Goal: Task Accomplishment & Management: Manage account settings

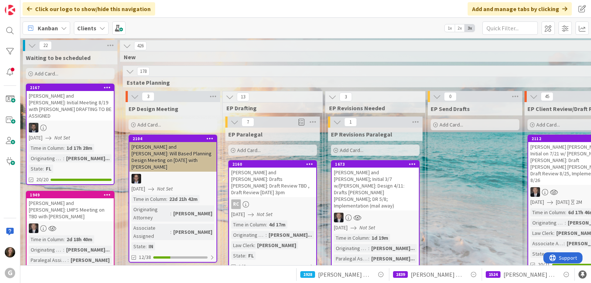
click at [56, 28] on span "Kanban" at bounding box center [48, 28] width 20 height 9
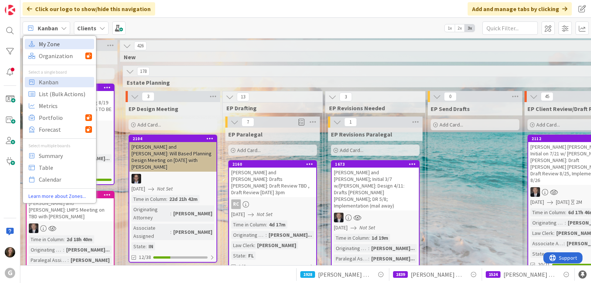
click at [55, 45] on span "My Zone" at bounding box center [65, 43] width 53 height 11
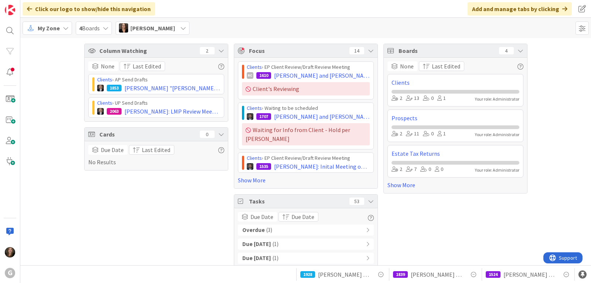
click at [161, 31] on span "[PERSON_NAME]" at bounding box center [152, 28] width 45 height 9
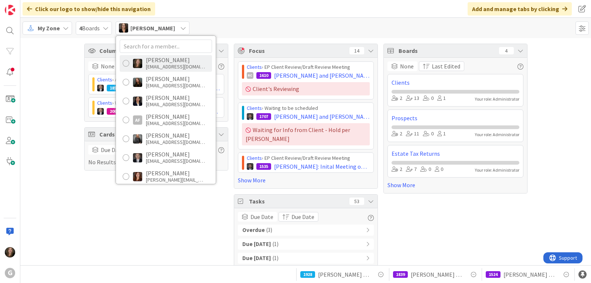
click at [161, 65] on div "[EMAIL_ADDRESS][DOMAIN_NAME]" at bounding box center [175, 66] width 59 height 7
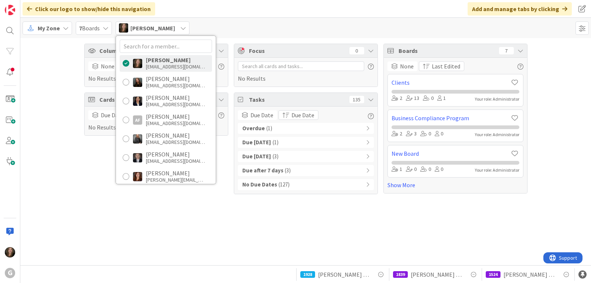
click at [249, 126] on b "Overdue" at bounding box center [253, 128] width 23 height 8
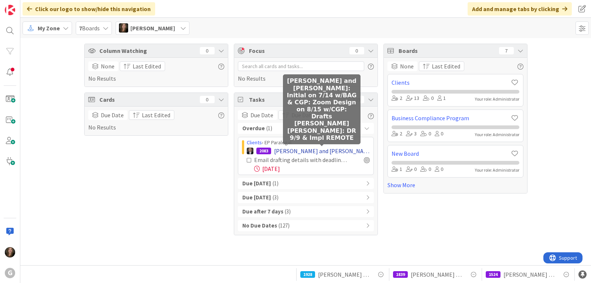
click at [335, 150] on span "[PERSON_NAME] and [PERSON_NAME]: Initial on 7/14 w/BAG & CGP: Zoom Design on 8/…" at bounding box center [322, 150] width 96 height 9
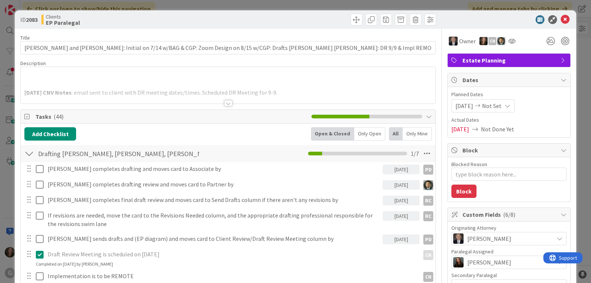
click at [226, 103] on div at bounding box center [228, 103] width 8 height 6
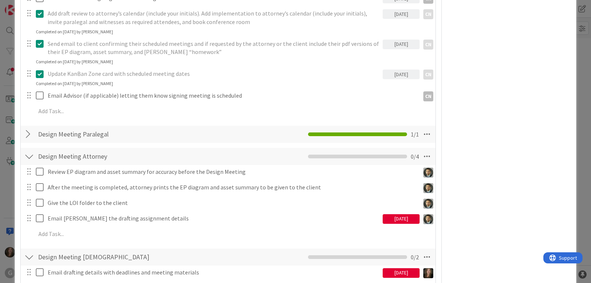
scroll to position [591, 0]
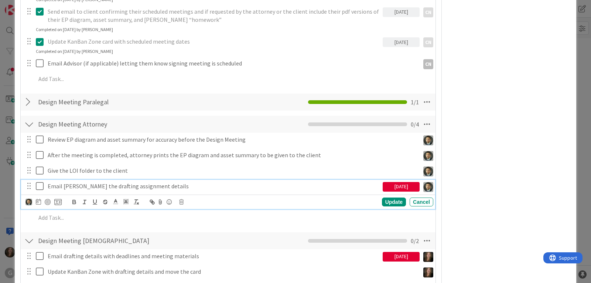
click at [40, 186] on icon at bounding box center [41, 185] width 11 height 9
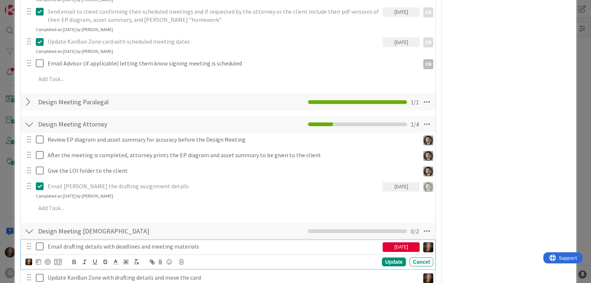
click at [40, 246] on icon at bounding box center [41, 246] width 11 height 9
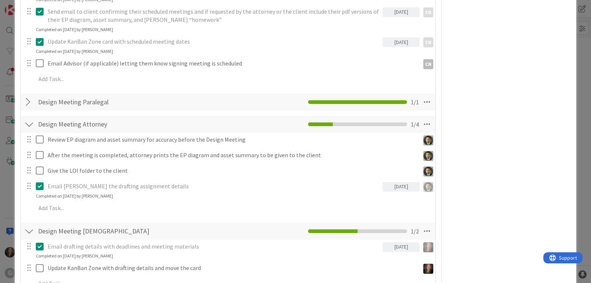
scroll to position [665, 0]
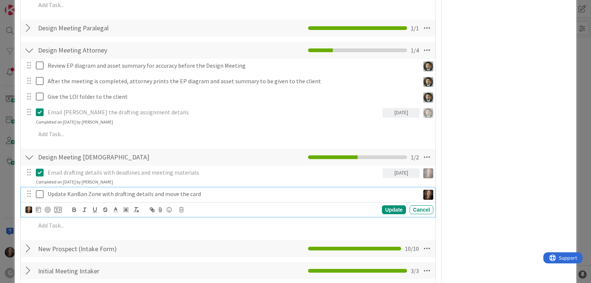
click at [41, 193] on icon at bounding box center [41, 193] width 11 height 9
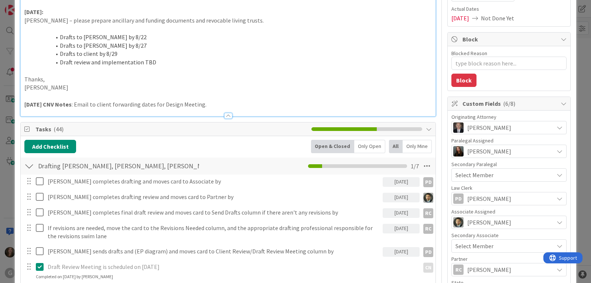
scroll to position [0, 0]
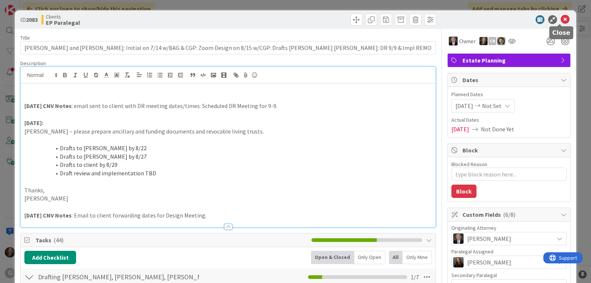
click at [562, 18] on icon at bounding box center [565, 19] width 9 height 9
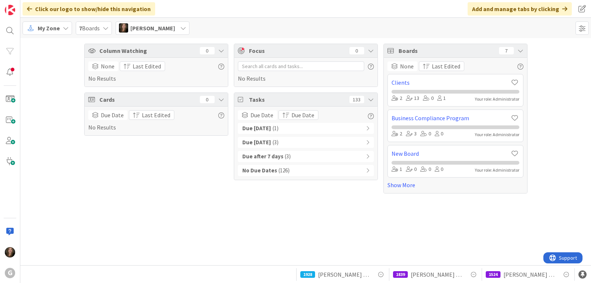
click at [328, 126] on div "Due [DATE] ( 1 )" at bounding box center [306, 128] width 136 height 11
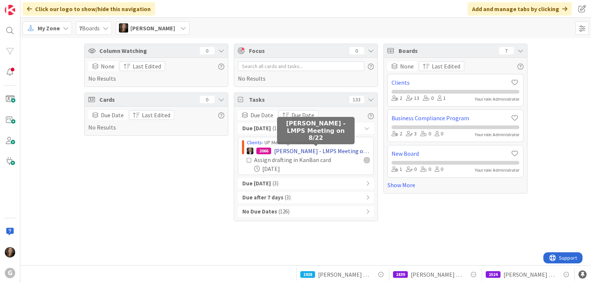
click at [319, 150] on span "[PERSON_NAME] - LMPS Meeting on 8/22" at bounding box center [322, 150] width 96 height 9
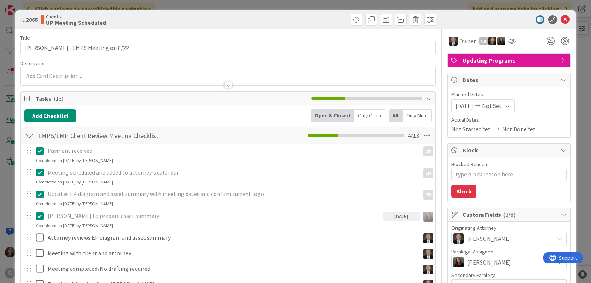
type textarea "x"
click at [561, 17] on icon at bounding box center [565, 19] width 9 height 9
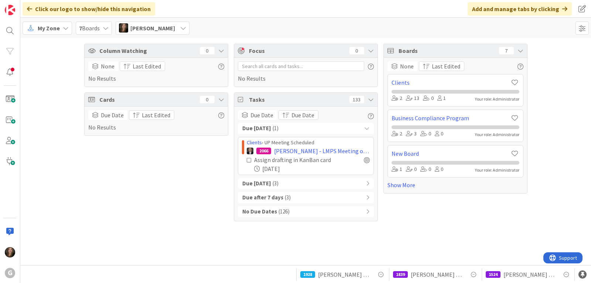
click at [155, 28] on span "[PERSON_NAME]" at bounding box center [152, 28] width 45 height 9
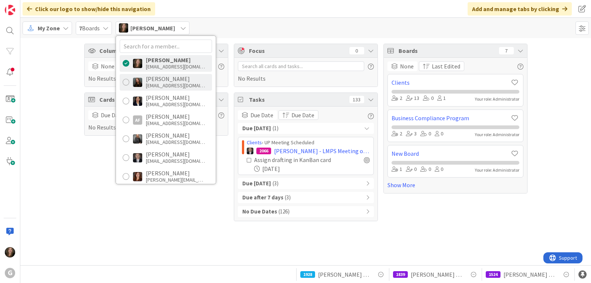
click at [150, 86] on div "[EMAIL_ADDRESS][DOMAIN_NAME]" at bounding box center [175, 85] width 59 height 7
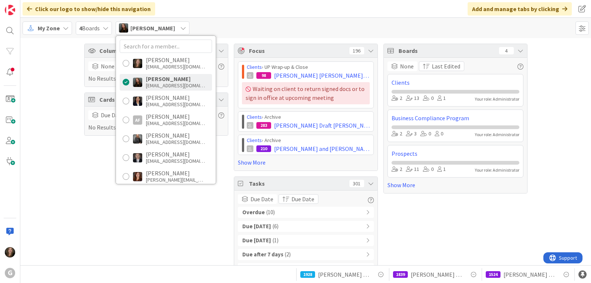
click at [266, 213] on span "( 10 )" at bounding box center [270, 212] width 8 height 8
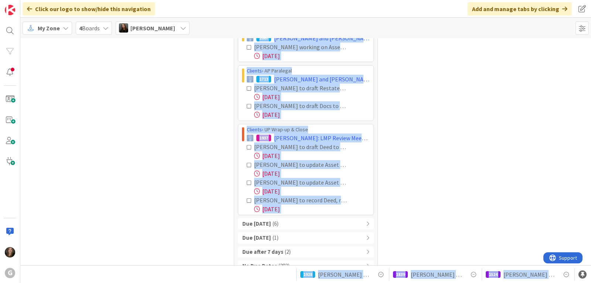
scroll to position [335, 0]
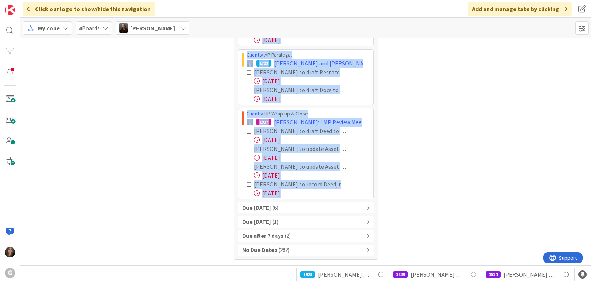
drag, startPoint x: 238, startPoint y: 78, endPoint x: 369, endPoint y: 203, distance: 180.8
click at [369, 203] on div "Overdue ( 10 ) Clients › EP Execution / Signing 359 [PERSON_NAME] and [PERSON_N…" at bounding box center [306, 63] width 136 height 384
copy div "Loremip › DO Sitametco / Adipisc 181 Elitsed, Doeiu tem Incid; Utlab Etdolorem;…"
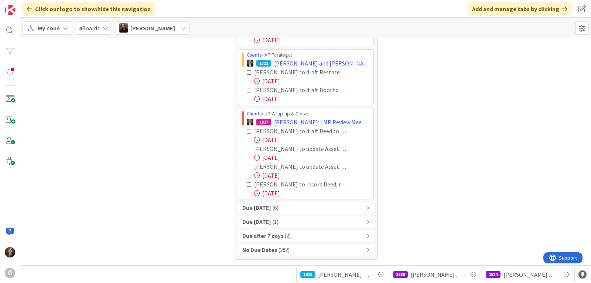
click at [168, 29] on span "[PERSON_NAME]" at bounding box center [152, 28] width 45 height 9
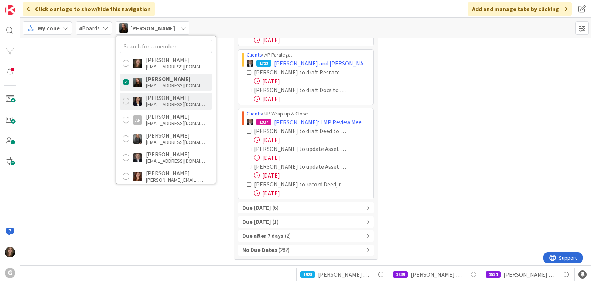
click at [160, 101] on div "[EMAIL_ADDRESS][DOMAIN_NAME]" at bounding box center [175, 104] width 59 height 7
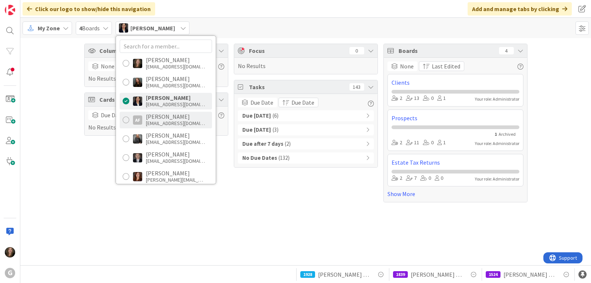
click at [175, 115] on div "[PERSON_NAME]" at bounding box center [175, 116] width 59 height 7
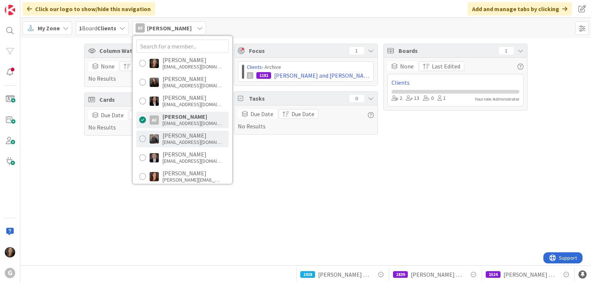
click at [169, 137] on div "[PERSON_NAME]" at bounding box center [192, 135] width 59 height 7
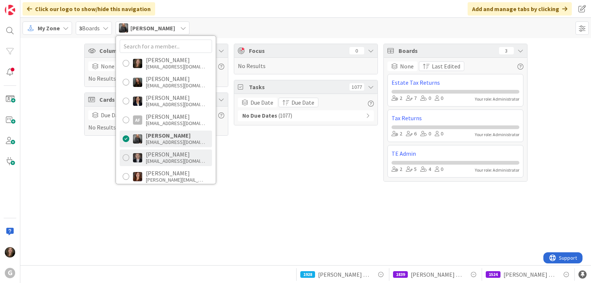
click at [166, 156] on div "[PERSON_NAME]" at bounding box center [175, 154] width 59 height 7
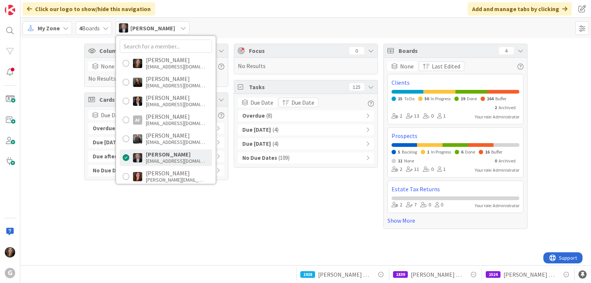
click at [257, 118] on b "Overdue" at bounding box center [253, 116] width 23 height 8
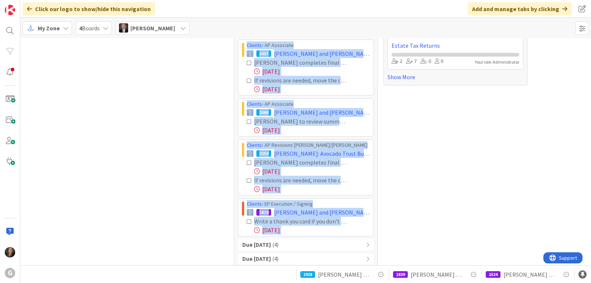
scroll to position [166, 0]
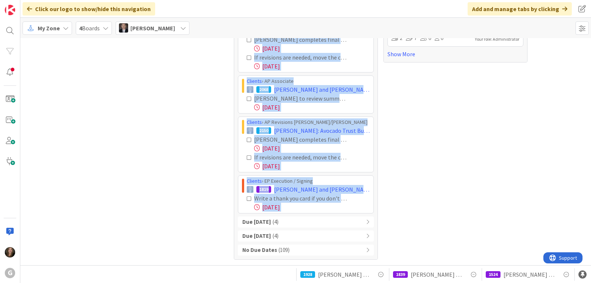
drag, startPoint x: 239, startPoint y: 129, endPoint x: 359, endPoint y: 212, distance: 145.7
click at [359, 212] on div "Clients › AP Associate 1793 [PERSON_NAME] and [PERSON_NAME]: Received Signed EL…" at bounding box center [306, 85] width 136 height 255
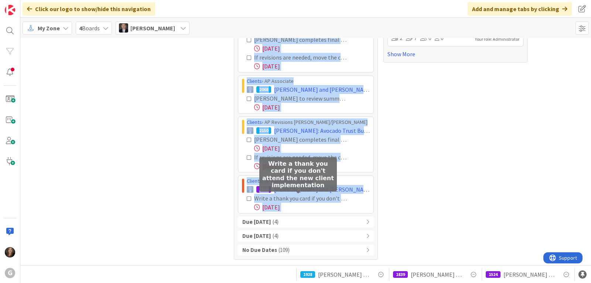
copy div "Loremip › DO Sitametco 0470 Adipi, Elit sed Doeiu: Temporin Utlabo ET do 4/82: …"
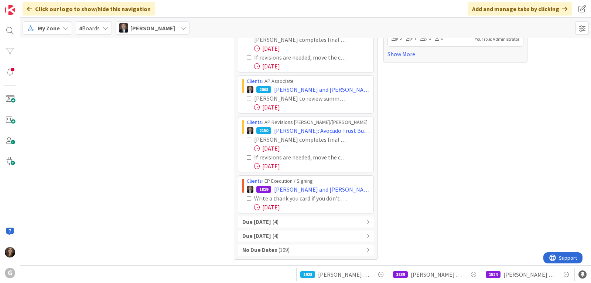
click at [515, 82] on div "Boards 4 None Last Edited Clients 15 To Do 50 In Progress 19 Done 164 Buffer 2 …" at bounding box center [455, 68] width 144 height 382
click at [168, 25] on span "[PERSON_NAME]" at bounding box center [152, 28] width 45 height 9
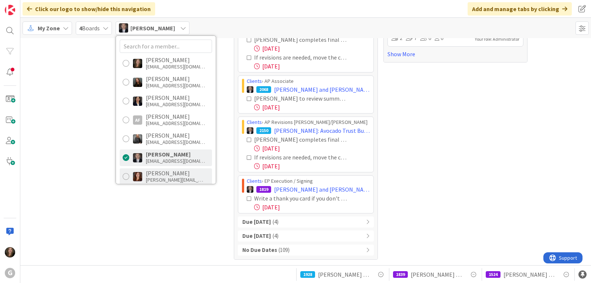
click at [147, 177] on div "[PERSON_NAME][EMAIL_ADDRESS][DOMAIN_NAME]" at bounding box center [175, 179] width 59 height 7
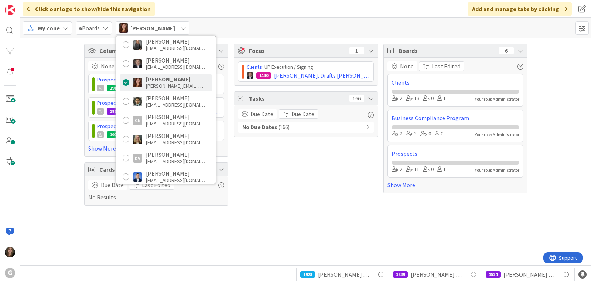
scroll to position [111, 0]
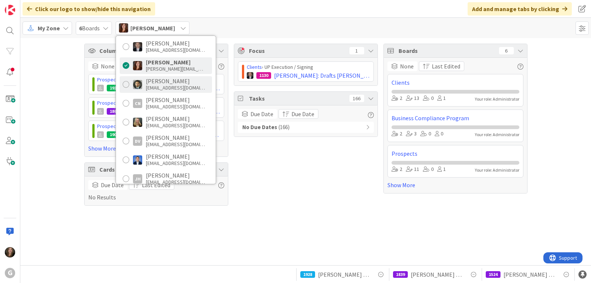
click at [153, 85] on div "[EMAIL_ADDRESS][DOMAIN_NAME]" at bounding box center [175, 87] width 59 height 7
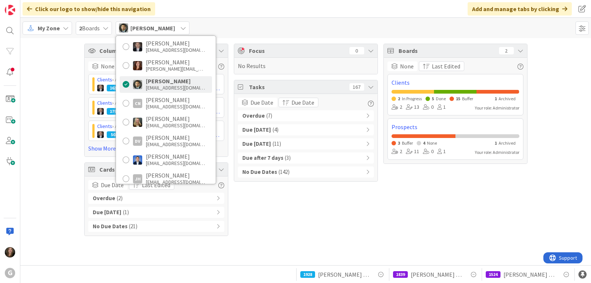
click at [270, 114] on span "( 7 )" at bounding box center [269, 116] width 6 height 8
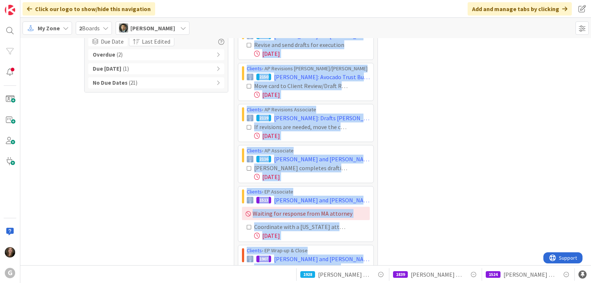
scroll to position [180, 0]
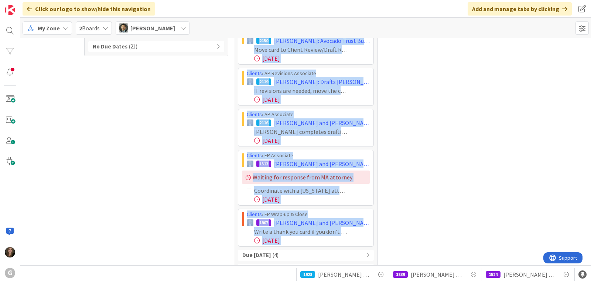
drag, startPoint x: 243, startPoint y: 129, endPoint x: 362, endPoint y: 247, distance: 167.9
click at [362, 247] on div "Overdue ( 7 ) Clients › AP Execution / Signing 2072 [PERSON_NAME]: LLC Formatio…" at bounding box center [306, 117] width 136 height 372
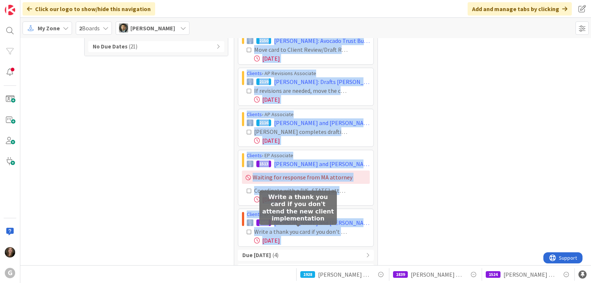
copy div "Loremip › DO Sitametco / Adipisc 9388 Elitsed, Doei: TEM Incididun: Utlabore Et…"
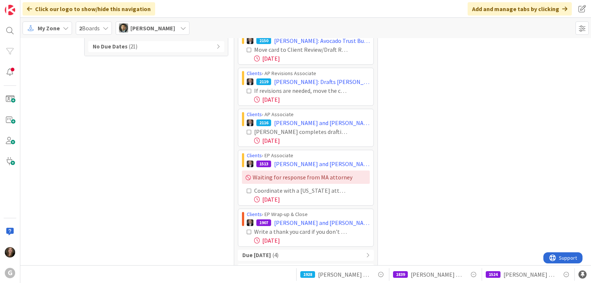
click at [518, 133] on div "Boards 2 None Last Edited Clients 2 In Progress 5 Done 15 Buffer 1 Archived 2 1…" at bounding box center [455, 85] width 144 height 442
click at [175, 25] on span "[PERSON_NAME]" at bounding box center [152, 28] width 45 height 9
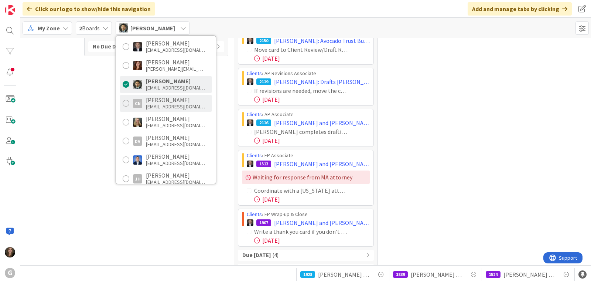
click at [147, 104] on div "[EMAIL_ADDRESS][DOMAIN_NAME]" at bounding box center [175, 106] width 59 height 7
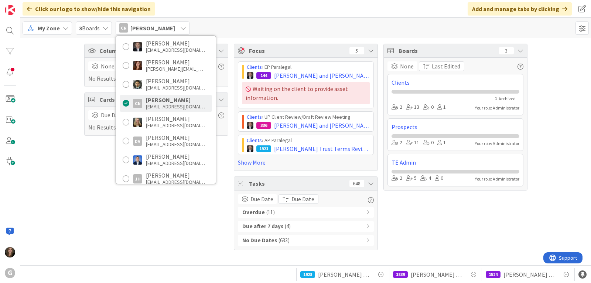
click at [270, 211] on span "( 11 )" at bounding box center [270, 212] width 8 height 8
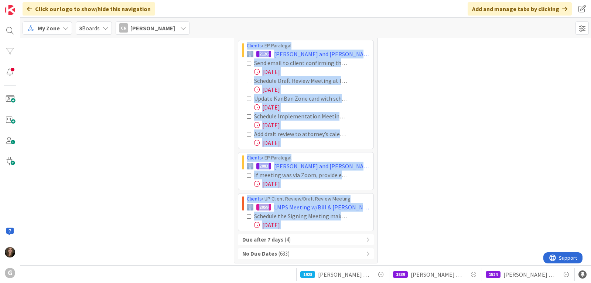
scroll to position [348, 0]
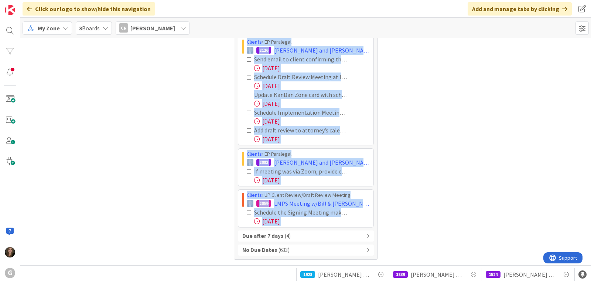
drag, startPoint x: 242, startPoint y: 78, endPoint x: 358, endPoint y: 226, distance: 188.9
click at [358, 226] on div "Clients › AP Execution / Signing 259 [PERSON_NAME], [PERSON_NAME] to QPRT [PERS…" at bounding box center [306, 49] width 136 height 355
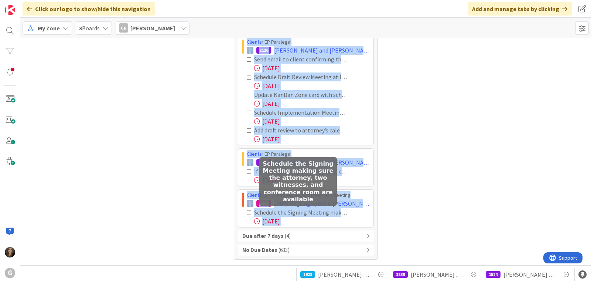
copy div "Loremip › DO Sitametco / Adipisc 578 Elitseddoe, Tempori Utlab et DOLO Magna - …"
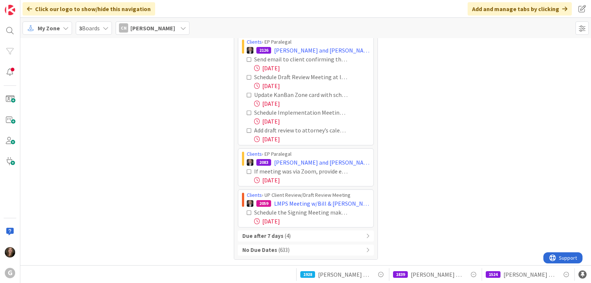
click at [147, 29] on span "[PERSON_NAME]" at bounding box center [152, 28] width 45 height 9
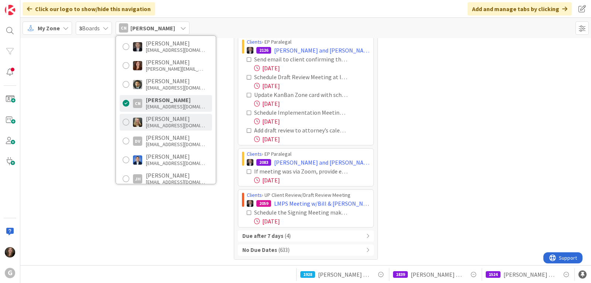
click at [146, 117] on div "[PERSON_NAME]" at bounding box center [175, 118] width 59 height 7
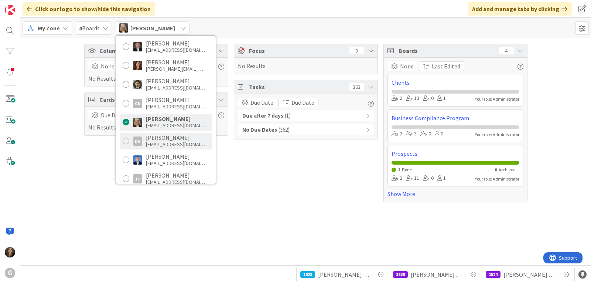
click at [152, 136] on div "[PERSON_NAME]" at bounding box center [175, 137] width 59 height 7
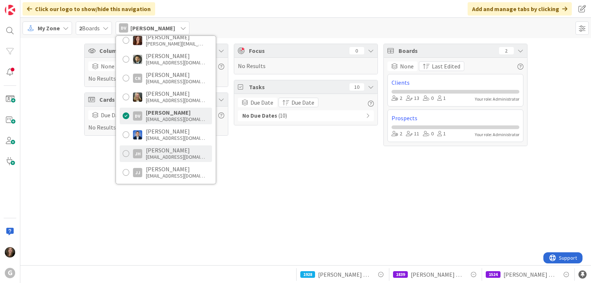
scroll to position [148, 0]
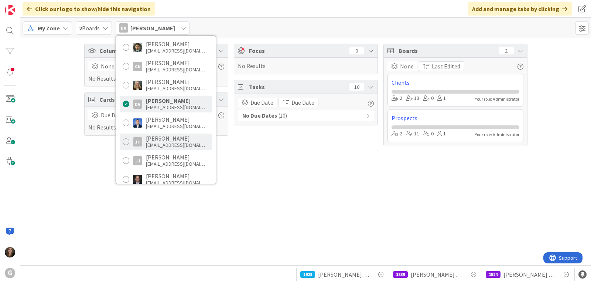
click at [154, 141] on div "[PERSON_NAME]" at bounding box center [175, 138] width 59 height 7
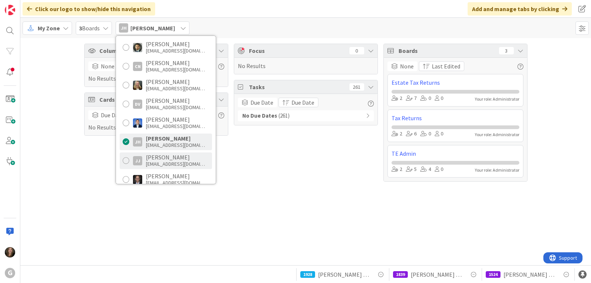
click at [155, 159] on div "[PERSON_NAME]" at bounding box center [175, 157] width 59 height 7
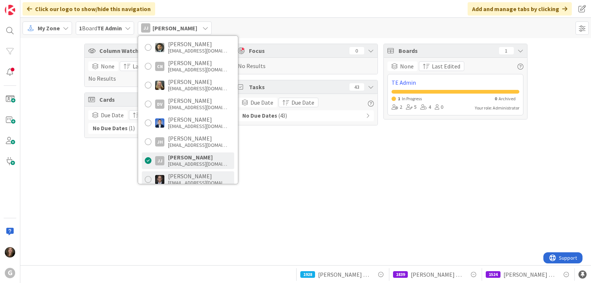
click at [167, 174] on div "[PERSON_NAME] [EMAIL_ADDRESS][DOMAIN_NAME]" at bounding box center [188, 179] width 92 height 17
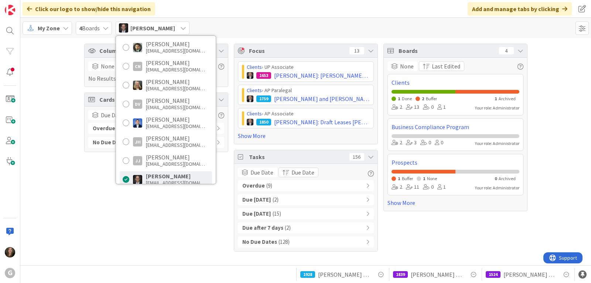
click at [252, 184] on b "Overdue" at bounding box center [253, 185] width 23 height 8
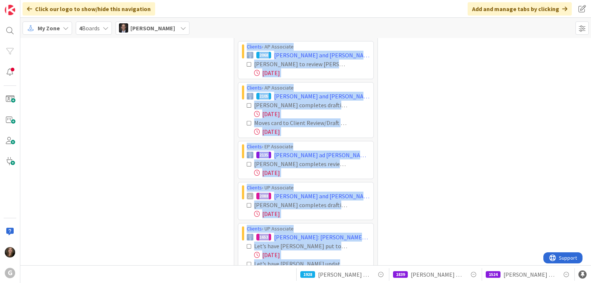
scroll to position [271, 0]
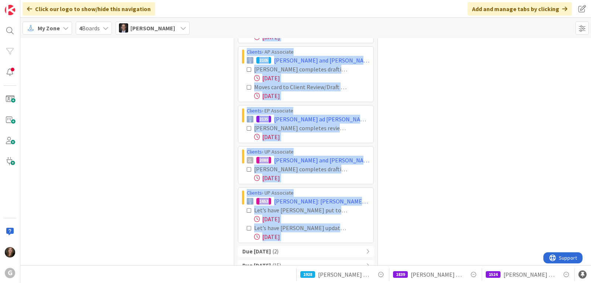
drag, startPoint x: 243, startPoint y: 90, endPoint x: 356, endPoint y: 247, distance: 193.1
click at [356, 247] on div "Overdue ( 9 ) Clients › AP Associate 1793 [PERSON_NAME] and [PERSON_NAME]: Rece…" at bounding box center [306, 104] width 136 height 390
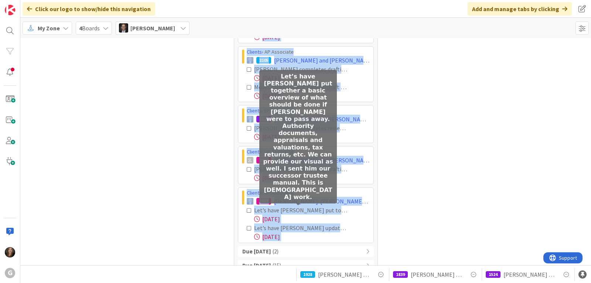
copy div "Loremip › DO Sitametco 1665 Adipi, Elit sed Doeiu: Temporin Utlabo ET do 8/55: …"
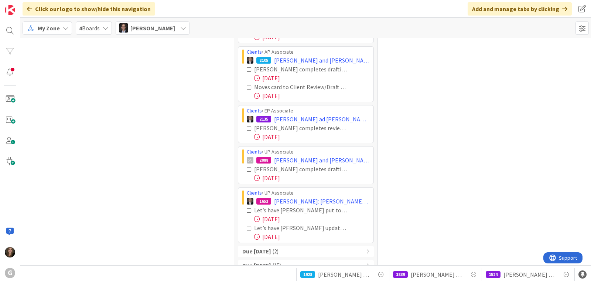
click at [520, 95] on div "Boards 4 None Last Edited Clients 1 Done 2 Buffer 1 Archived 2 13 0 1 Your role…" at bounding box center [455, 38] width 144 height 530
click at [170, 29] on div "[PERSON_NAME]" at bounding box center [153, 27] width 74 height 13
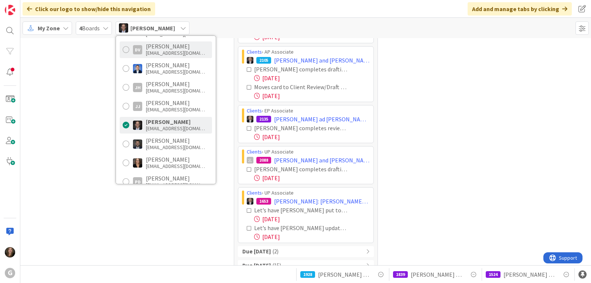
scroll to position [222, 0]
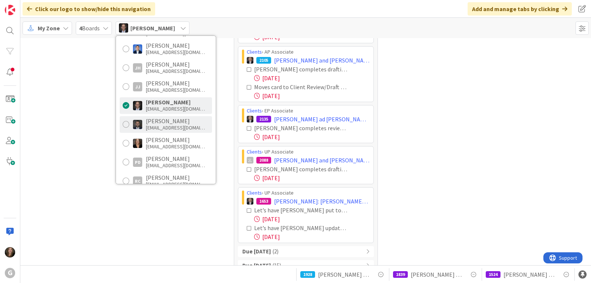
click at [172, 121] on div "[PERSON_NAME]" at bounding box center [175, 120] width 59 height 7
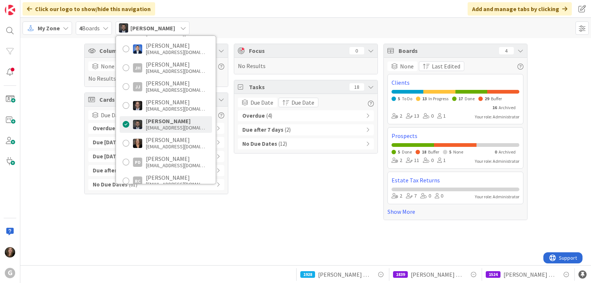
click at [278, 113] on div "Overdue ( 4 )" at bounding box center [306, 115] width 136 height 11
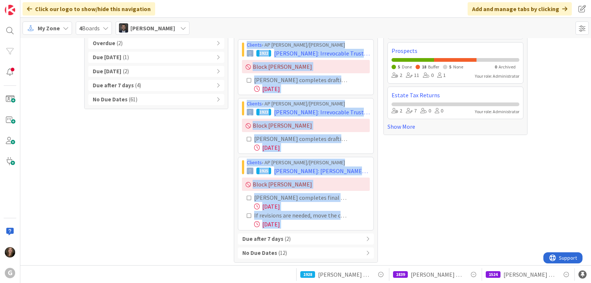
scroll to position [88, 0]
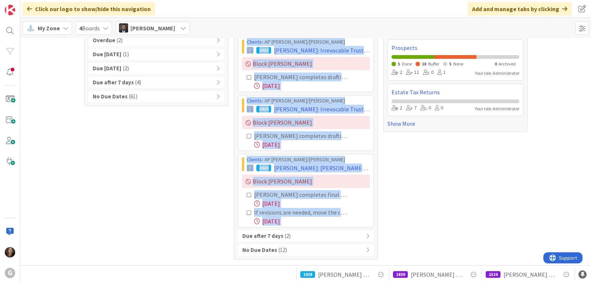
drag, startPoint x: 241, startPoint y: 131, endPoint x: 353, endPoint y: 258, distance: 169.1
click at [353, 258] on div "Due Date Due Date Overdue ( 4 ) Clients › AP [PERSON_NAME]/[PERSON_NAME] 1922 […" at bounding box center [305, 132] width 143 height 253
copy div "Clients › AP [PERSON_NAME]/[PERSON_NAME] 1922 [PERSON_NAME]: Irrevocable Trusts…"
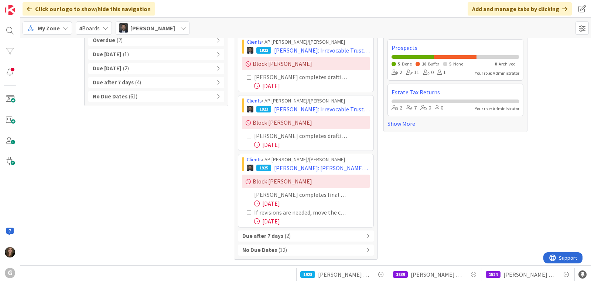
click at [542, 199] on div "Column Watching 0 None Last Edited No Results Cards 70 Due Date Last Edited Ove…" at bounding box center [305, 107] width 571 height 315
click at [159, 30] on span "[PERSON_NAME]" at bounding box center [152, 28] width 45 height 9
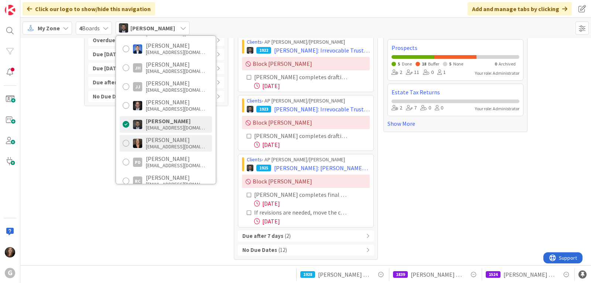
click at [157, 140] on div "[PERSON_NAME]" at bounding box center [175, 139] width 59 height 7
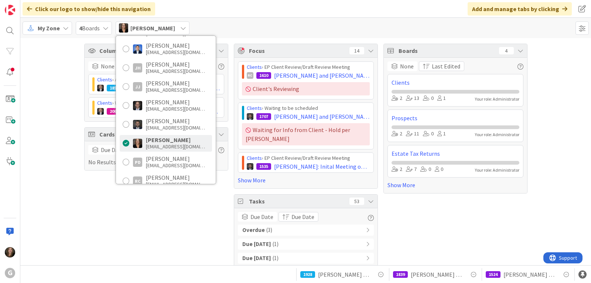
click at [270, 224] on div "Overdue ( 3 )" at bounding box center [306, 229] width 136 height 11
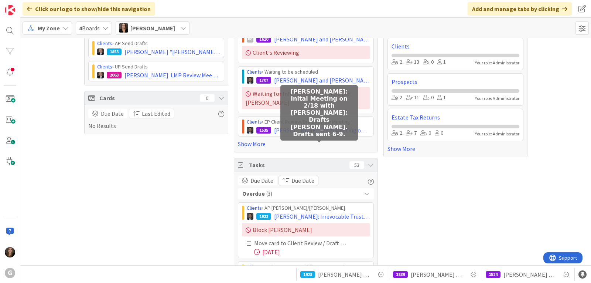
scroll to position [148, 0]
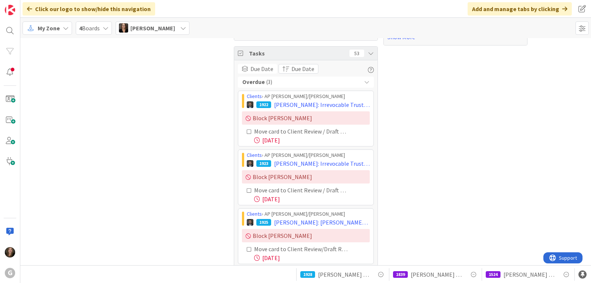
drag, startPoint x: 243, startPoint y: 88, endPoint x: 341, endPoint y: 256, distance: 194.2
click at [341, 256] on div "Overdue ( 3 ) Clients › AP [PERSON_NAME]/[PERSON_NAME] 1922 [PERSON_NAME]: Irre…" at bounding box center [306, 197] width 136 height 243
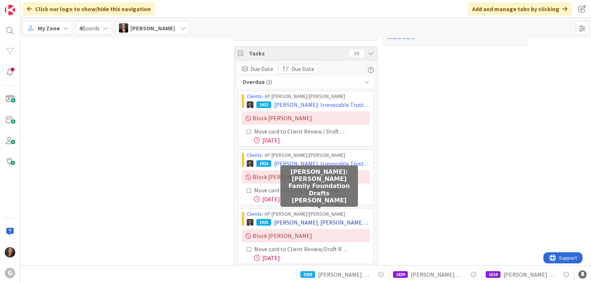
copy div "Clients › AP [PERSON_NAME]/[PERSON_NAME] 1922 [PERSON_NAME]: Irrevocable Trusts…"
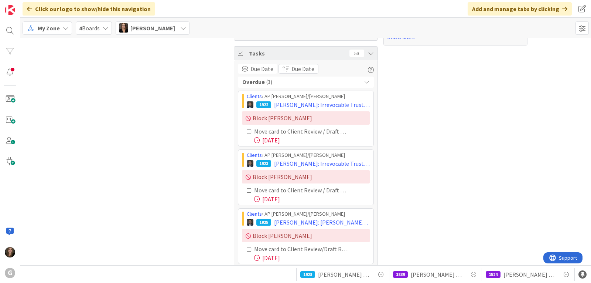
click at [481, 68] on div "Boards 4 None Last Edited Clients 2 13 0 1 Your role: Administrator Prospects 2…" at bounding box center [455, 110] width 144 height 428
click at [168, 25] on span "[PERSON_NAME]" at bounding box center [152, 28] width 45 height 9
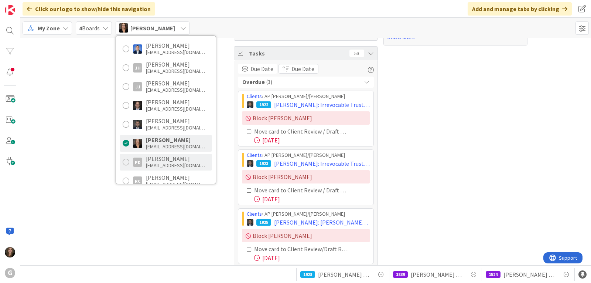
click at [163, 161] on div "[PERSON_NAME]" at bounding box center [175, 158] width 59 height 7
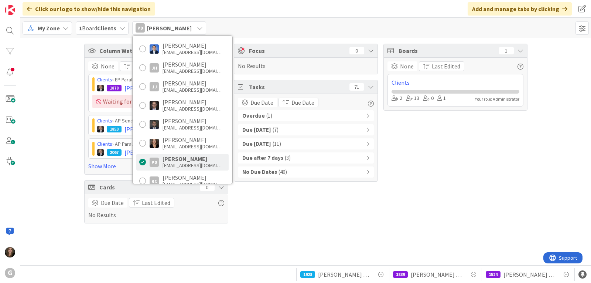
click at [307, 117] on div "Overdue ( 1 )" at bounding box center [306, 115] width 136 height 11
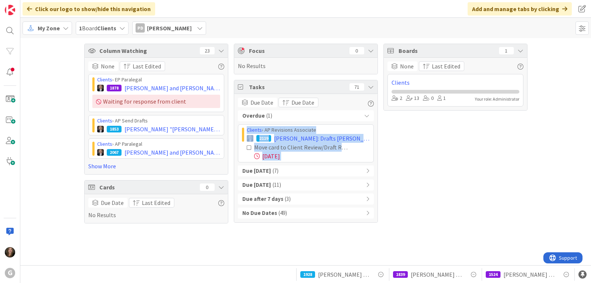
drag, startPoint x: 244, startPoint y: 131, endPoint x: 343, endPoint y: 165, distance: 105.0
click at [343, 165] on div "Overdue ( 1 ) Clients › AP Revisions Associate 2119 [PERSON_NAME]: Drafts [PERS…" at bounding box center [306, 164] width 136 height 108
copy div "Clients › AP Revisions Associate 2119 [PERSON_NAME]: Drafts [PERSON_NAME] [PERS…"
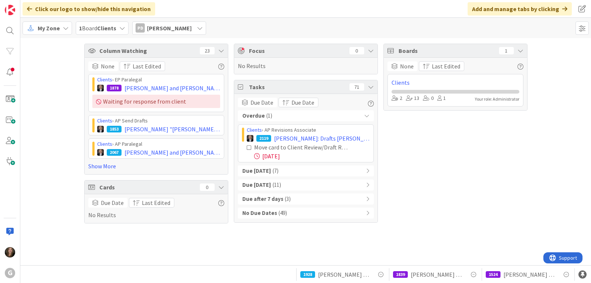
click at [191, 22] on div "PD [PERSON_NAME]" at bounding box center [169, 27] width 74 height 13
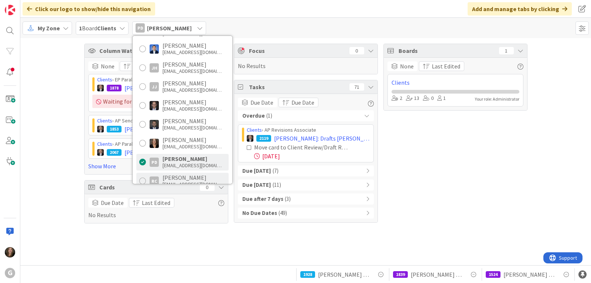
click at [168, 179] on div "[PERSON_NAME]" at bounding box center [192, 177] width 59 height 7
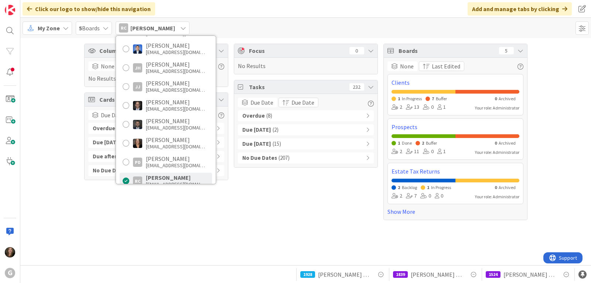
click at [271, 114] on div "Overdue ( 8 )" at bounding box center [306, 115] width 136 height 11
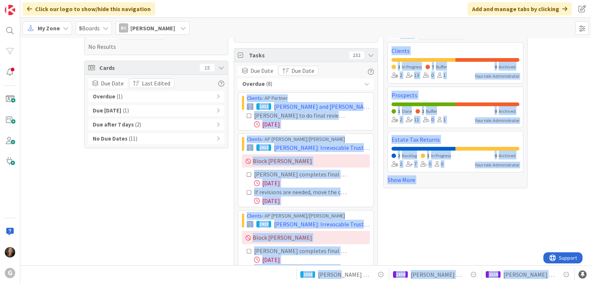
scroll to position [202, 0]
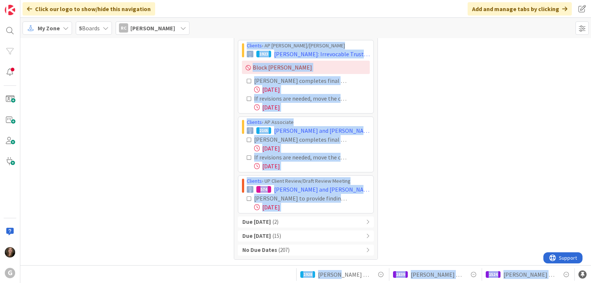
drag, startPoint x: 239, startPoint y: 129, endPoint x: 351, endPoint y: 210, distance: 138.1
click at [351, 210] on div "Clients › AP Partner 1012 [PERSON_NAME] and [PERSON_NAME]: Promissory Note Proj…" at bounding box center [306, 67] width 136 height 291
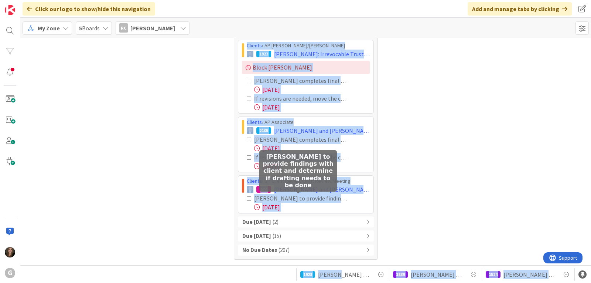
copy div "Loremip › DO Sitamet 5045 Consect, Adipisc eli Seddoei: Temporinci Utla Etdolor…"
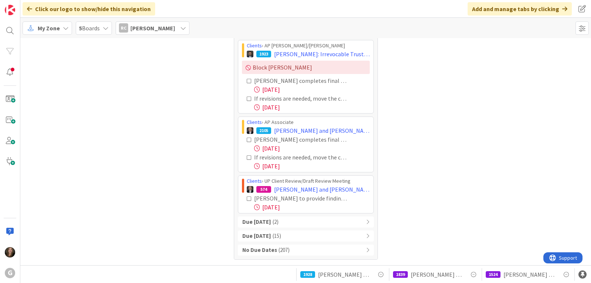
click at [518, 95] on div "Boards 5 None Last Edited Clients 1 In Progress 7 Buffer 0 Archived 2 13 0 1 Yo…" at bounding box center [455, 50] width 144 height 417
click at [7, 34] on div at bounding box center [10, 30] width 15 height 15
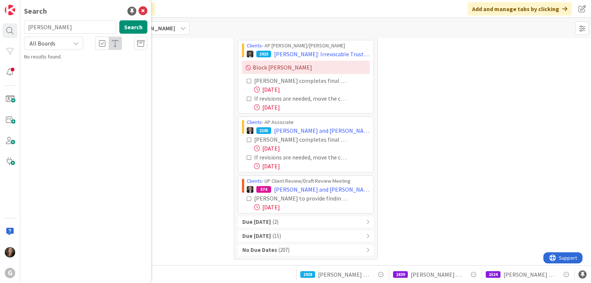
drag, startPoint x: 53, startPoint y: 26, endPoint x: 23, endPoint y: 26, distance: 30.7
click at [23, 26] on div "[PERSON_NAME] Search" at bounding box center [86, 28] width 132 height 16
type input "green"
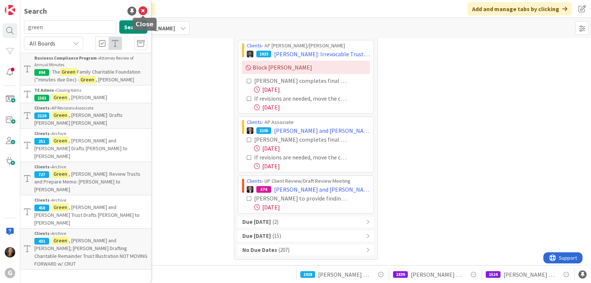
click at [144, 12] on icon at bounding box center [143, 11] width 9 height 9
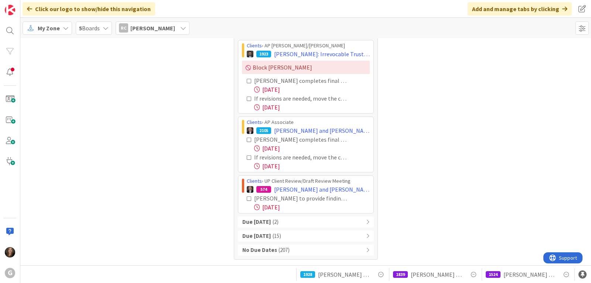
click at [65, 27] on icon at bounding box center [66, 28] width 6 height 6
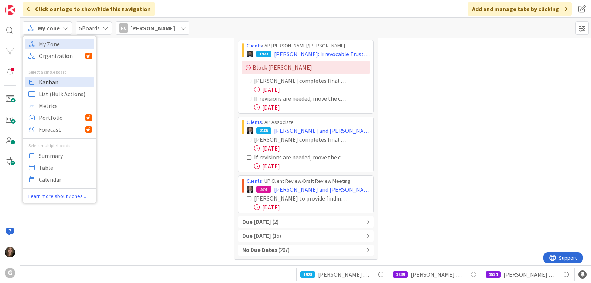
click at [52, 81] on span "Kanban" at bounding box center [65, 81] width 53 height 11
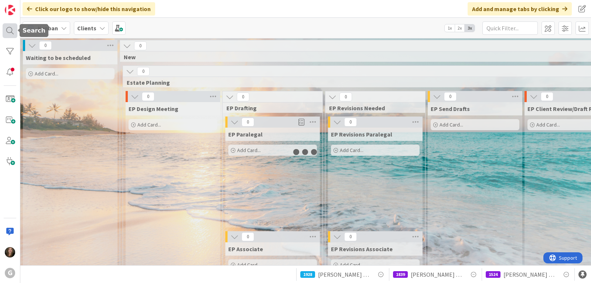
click at [9, 32] on div at bounding box center [10, 30] width 15 height 15
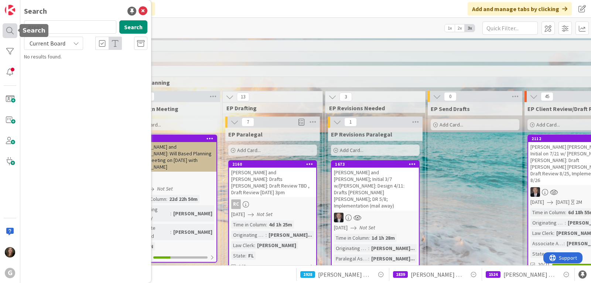
drag, startPoint x: 62, startPoint y: 28, endPoint x: 10, endPoint y: 28, distance: 52.1
click at [10, 28] on div "G Search green Search Current Board No results found." at bounding box center [10, 141] width 20 height 283
type input "green"
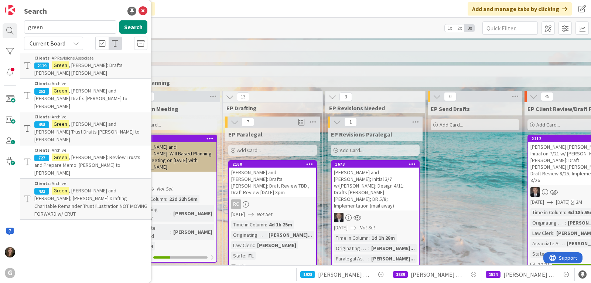
click at [92, 61] on div "Clients › AP Revisions Associate" at bounding box center [90, 58] width 113 height 7
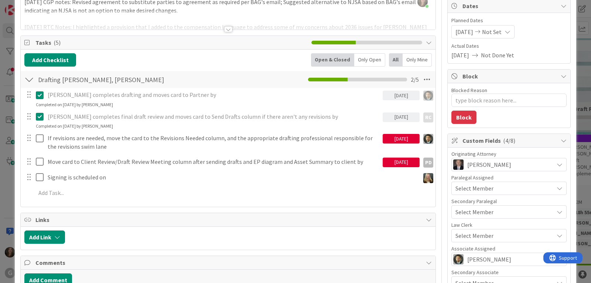
click at [383, 162] on div "[DATE]" at bounding box center [401, 162] width 37 height 10
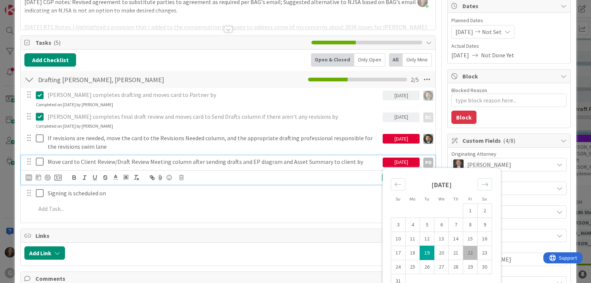
click at [239, 161] on p "Move card to Client Review/Draft Review Meeting column after sending drafts and…" at bounding box center [214, 161] width 332 height 8
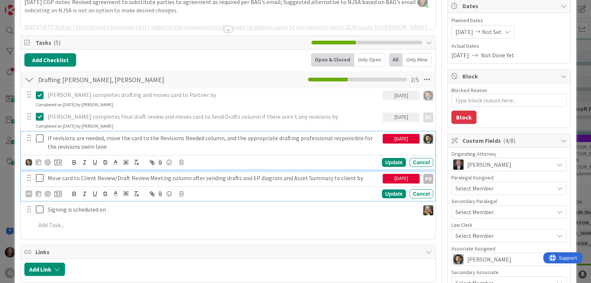
scroll to position [90, 0]
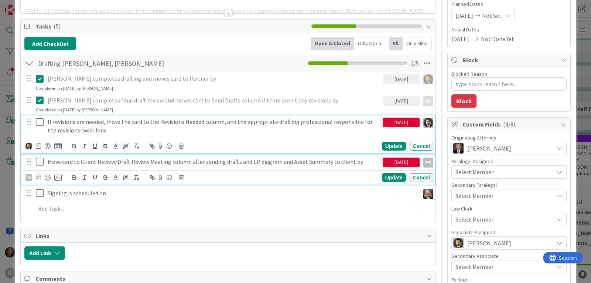
click at [196, 141] on div "If revisions are needed, move the card to the Revisions Needed column, and the …" at bounding box center [228, 133] width 414 height 37
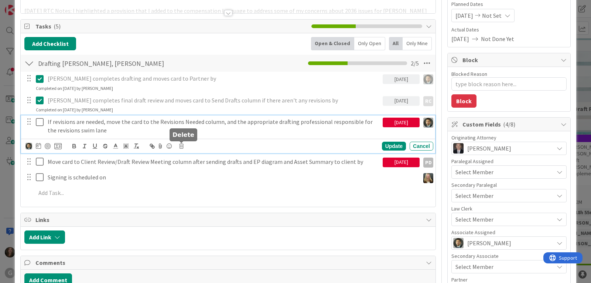
click at [181, 145] on icon at bounding box center [181, 145] width 4 height 5
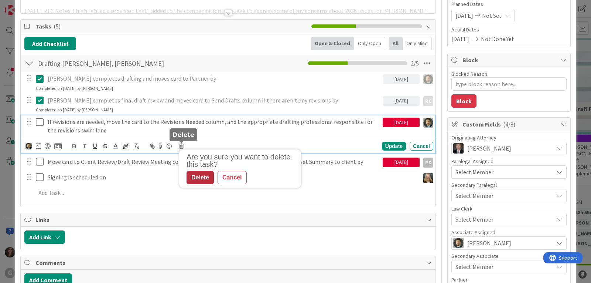
click at [200, 177] on div "Delete" at bounding box center [200, 177] width 27 height 13
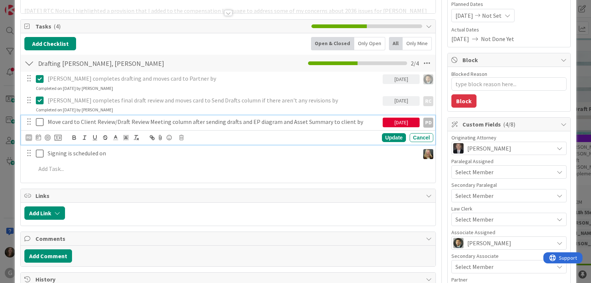
click at [187, 122] on p "Move card to Client Review/Draft Review Meeting column after sending drafts and…" at bounding box center [214, 121] width 332 height 8
click at [181, 137] on icon at bounding box center [181, 137] width 4 height 5
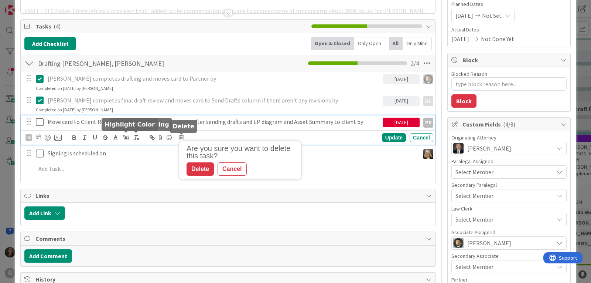
click at [203, 168] on div "Delete" at bounding box center [200, 168] width 27 height 13
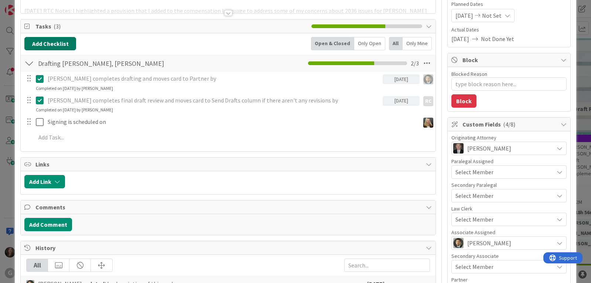
click at [51, 43] on button "Add Checklist" at bounding box center [50, 43] width 52 height 13
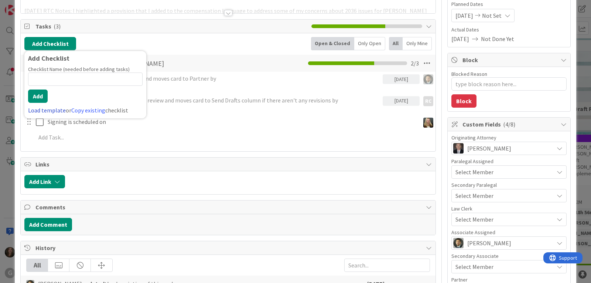
click at [48, 109] on link "Load template" at bounding box center [47, 109] width 38 height 7
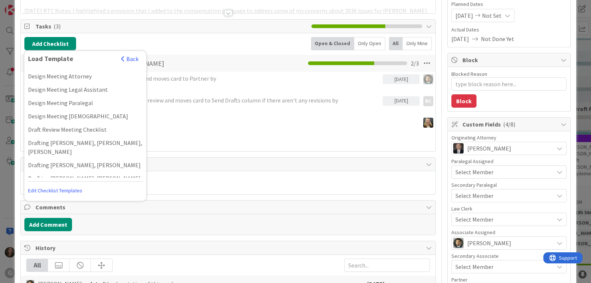
scroll to position [111, 0]
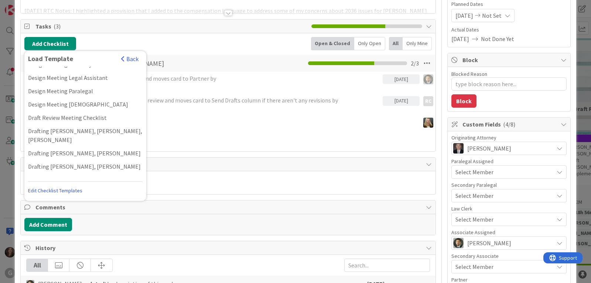
click at [58, 186] on div "Drafting [PERSON_NAME], [PERSON_NAME]" at bounding box center [85, 192] width 122 height 13
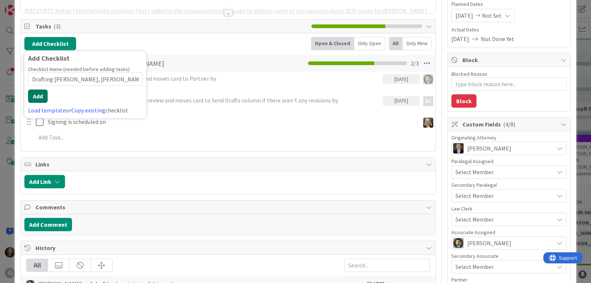
click at [40, 95] on button "Add" at bounding box center [38, 95] width 20 height 13
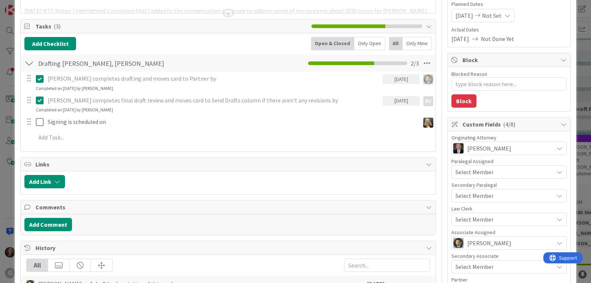
type textarea "x"
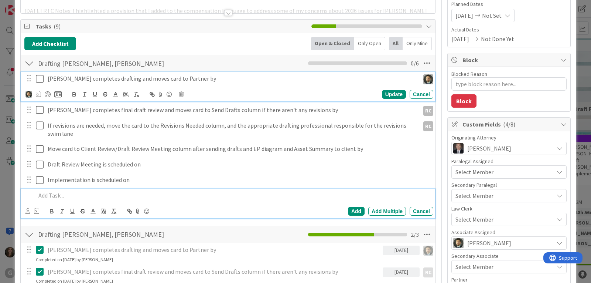
click at [117, 80] on p "[PERSON_NAME] completes drafting and moves card to Partner by" at bounding box center [232, 78] width 369 height 8
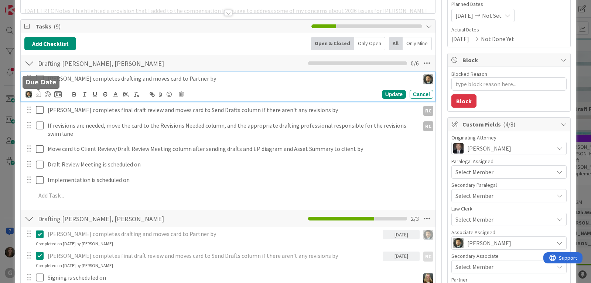
click at [37, 92] on icon at bounding box center [38, 94] width 5 height 6
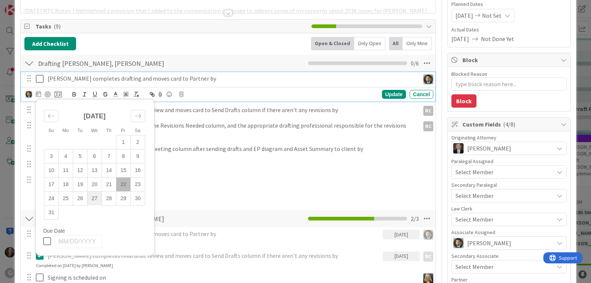
click at [92, 194] on td "27" at bounding box center [95, 198] width 14 height 14
type input "[DATE]"
type textarea "x"
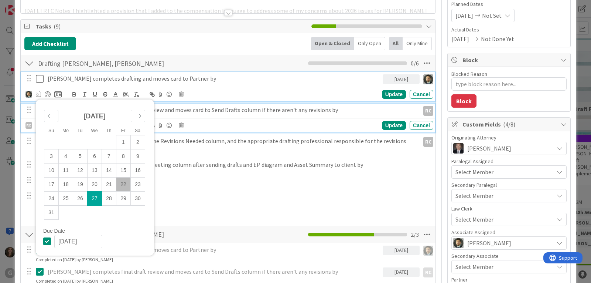
click at [294, 110] on p "[PERSON_NAME] completes final draft review and moves card to Send Drafts column…" at bounding box center [232, 110] width 369 height 8
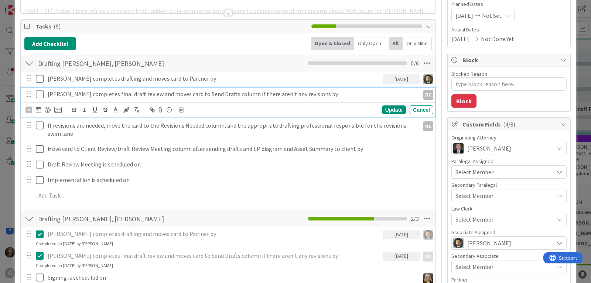
scroll to position [74, 0]
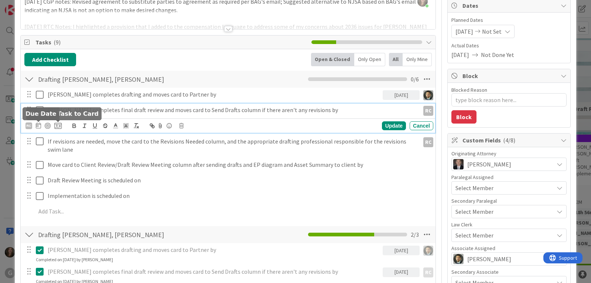
click at [39, 123] on icon at bounding box center [38, 125] width 5 height 6
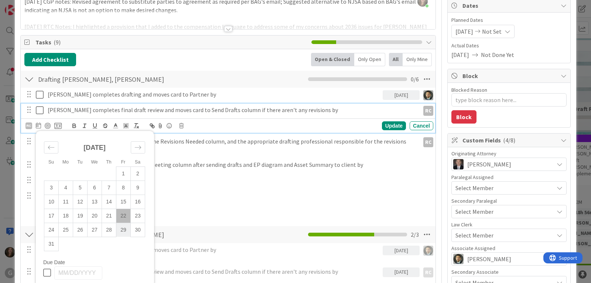
click at [123, 230] on td "29" at bounding box center [123, 229] width 14 height 14
type input "[DATE]"
type textarea "x"
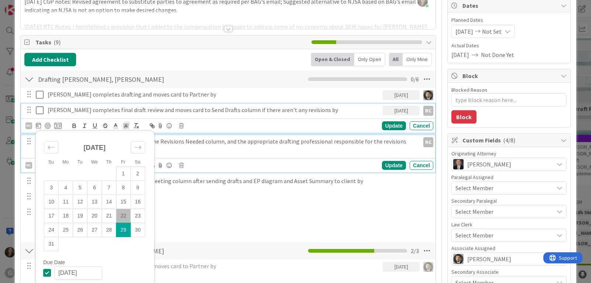
click at [246, 143] on p "If revisions are needed, move the card to the Revisions Needed column, and the …" at bounding box center [232, 145] width 369 height 17
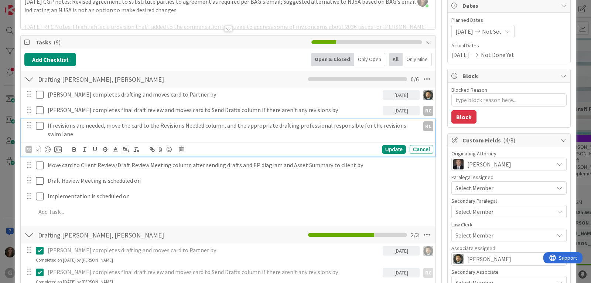
scroll to position [58, 0]
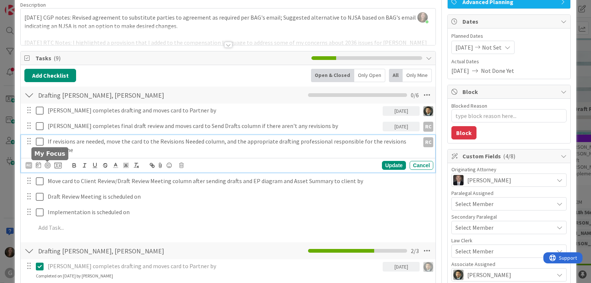
click at [38, 164] on icon at bounding box center [38, 165] width 5 height 6
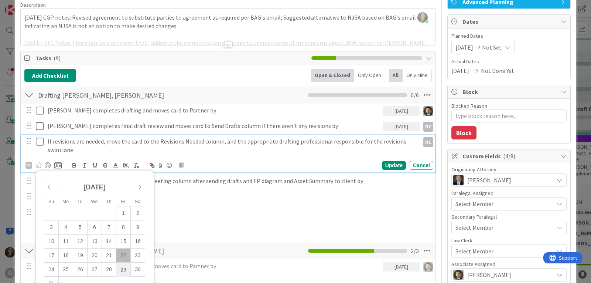
click at [123, 266] on td "29" at bounding box center [123, 269] width 14 height 14
type input "[DATE]"
type textarea "x"
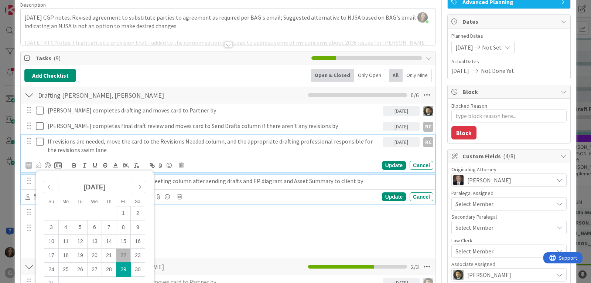
click at [216, 182] on p "Move card to Client Review/Draft Review Meeting column after sending drafts and…" at bounding box center [239, 181] width 383 height 8
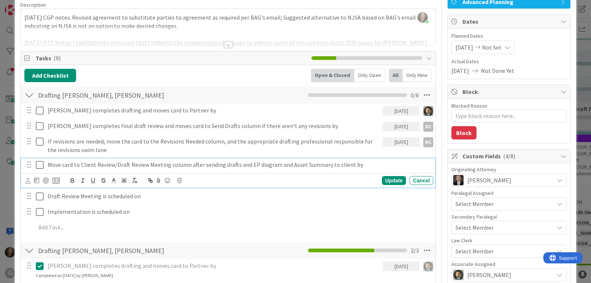
scroll to position [42, 0]
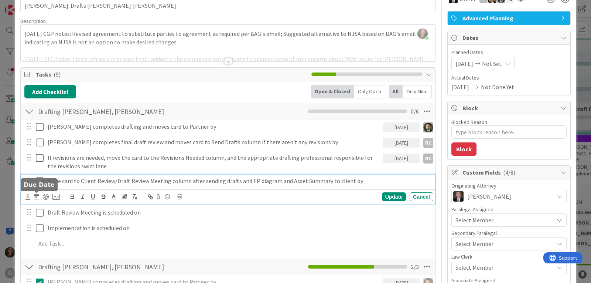
click at [37, 198] on icon at bounding box center [36, 196] width 5 height 6
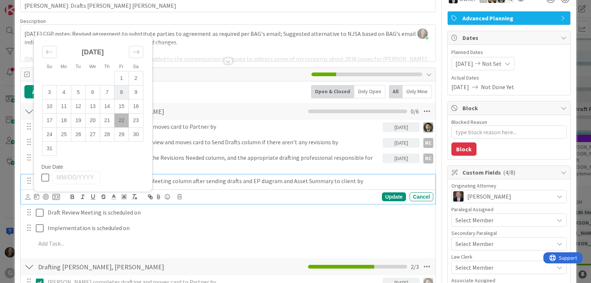
scroll to position [116, 0]
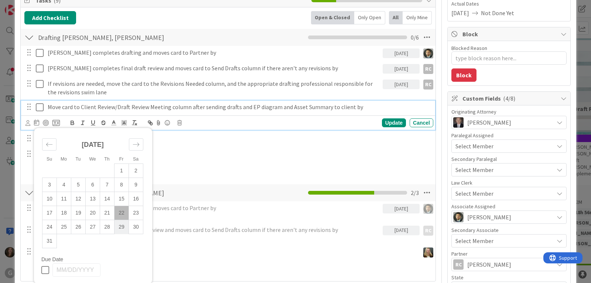
click at [122, 224] on td "29" at bounding box center [121, 227] width 14 height 14
type input "[DATE]"
click at [385, 120] on div "Update" at bounding box center [394, 122] width 24 height 9
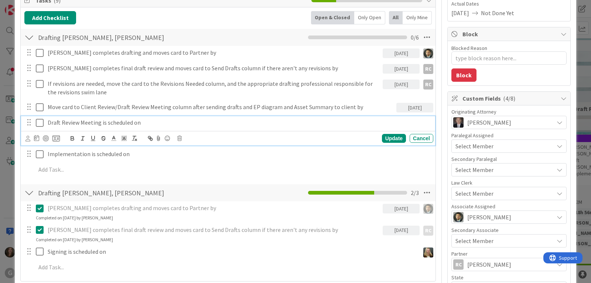
click at [122, 126] on p "Draft Review Meeting is scheduled on" at bounding box center [239, 122] width 383 height 8
click at [179, 140] on icon at bounding box center [179, 138] width 4 height 5
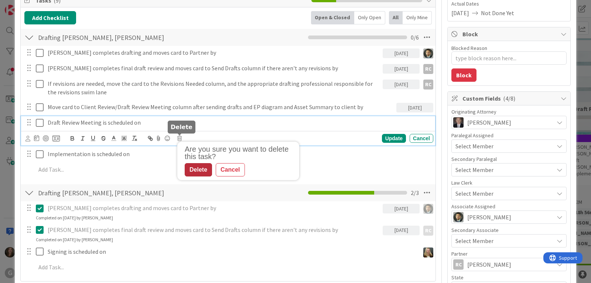
click at [190, 168] on div "Delete" at bounding box center [198, 169] width 27 height 13
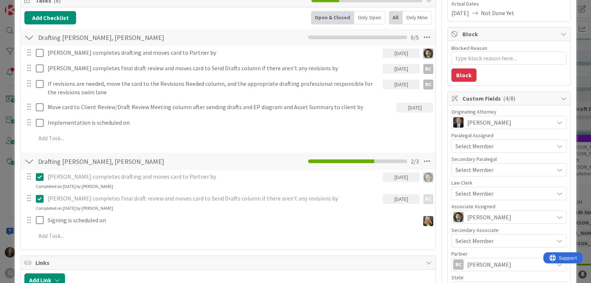
type textarea "x"
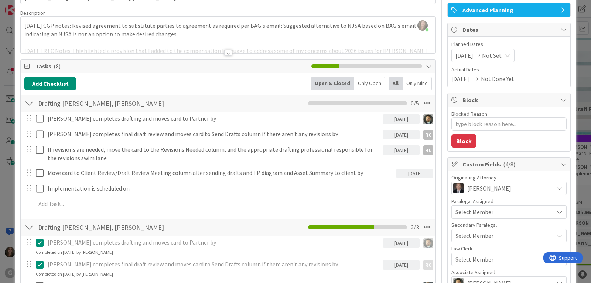
scroll to position [42, 0]
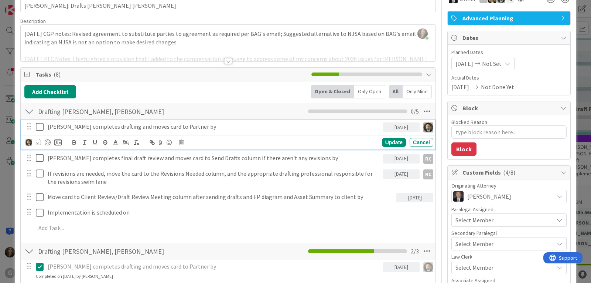
click at [95, 125] on p "[PERSON_NAME] completes drafting and moves card to Partner by" at bounding box center [214, 126] width 332 height 8
drag, startPoint x: 109, startPoint y: 128, endPoint x: 116, endPoint y: 127, distance: 6.4
click at [109, 128] on p "[PERSON_NAME] completes drafting and moves card to Partner by" at bounding box center [214, 126] width 332 height 8
click at [88, 130] on p "[PERSON_NAME] completes drafting and moves card to Partner by" at bounding box center [214, 126] width 332 height 8
drag, startPoint x: 107, startPoint y: 126, endPoint x: 89, endPoint y: 126, distance: 18.1
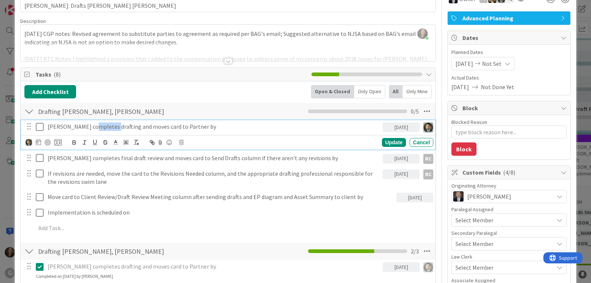
click at [89, 126] on p "[PERSON_NAME] completes drafting and moves card to Partner by" at bounding box center [214, 126] width 332 height 8
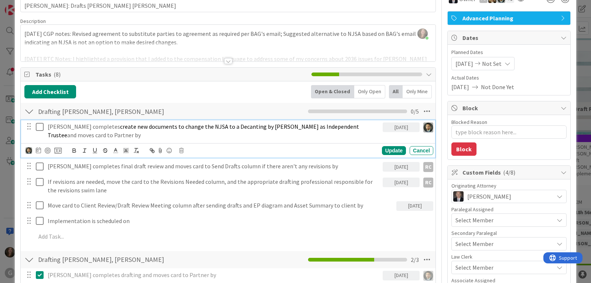
click at [103, 127] on span "create new documents to change the NJSA to a Decanting by [PERSON_NAME] as Inde…" at bounding box center [204, 131] width 312 height 16
click at [386, 146] on div "Update" at bounding box center [394, 150] width 24 height 9
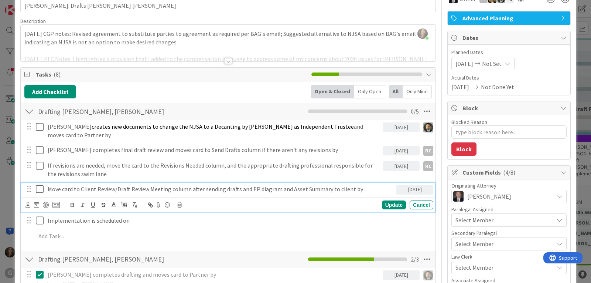
click at [241, 185] on p "Move card to Client Review/Draft Review Meeting column after sending drafts and…" at bounding box center [221, 189] width 346 height 8
click at [27, 202] on icon at bounding box center [27, 205] width 5 height 6
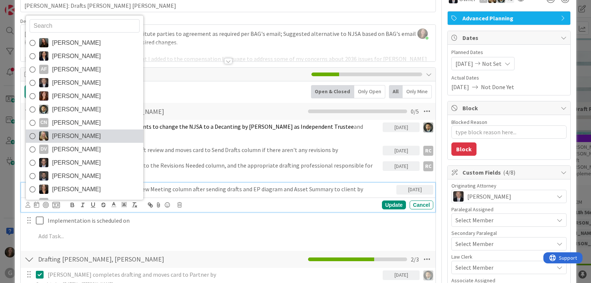
scroll to position [39, 0]
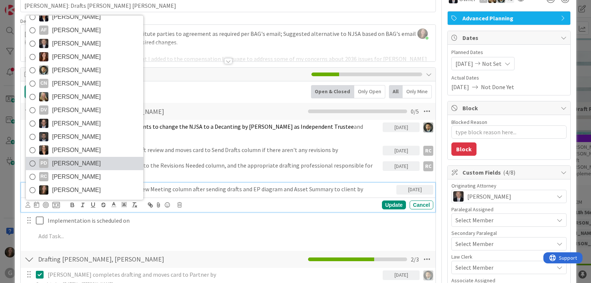
click at [77, 158] on span "[PERSON_NAME]" at bounding box center [76, 163] width 49 height 11
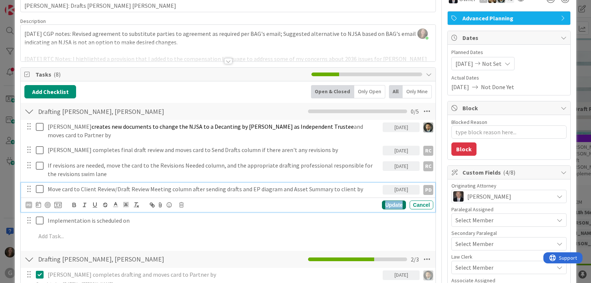
click at [392, 200] on div "Update" at bounding box center [394, 204] width 24 height 9
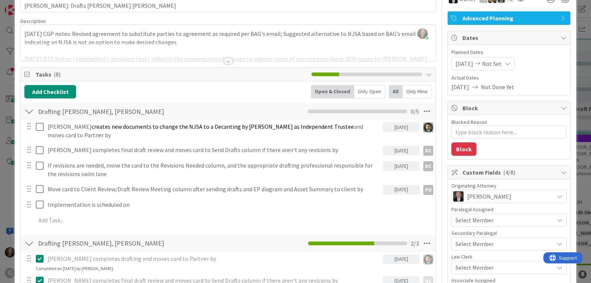
type textarea "x"
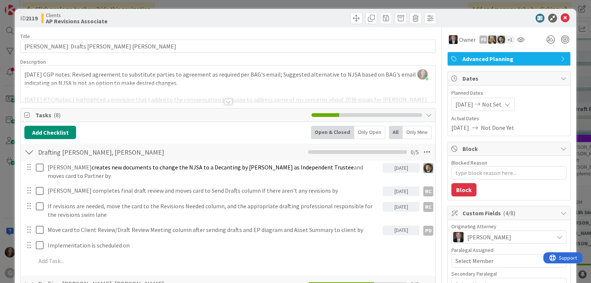
scroll to position [0, 0]
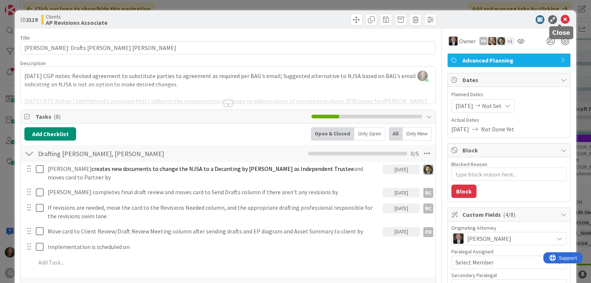
click at [561, 20] on icon at bounding box center [565, 19] width 9 height 9
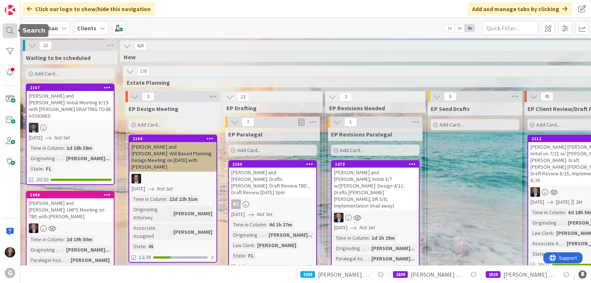
click at [5, 32] on div at bounding box center [10, 30] width 15 height 15
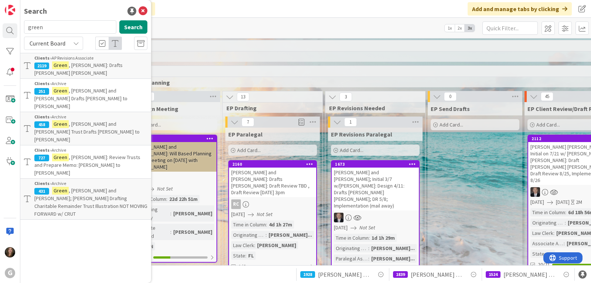
drag, startPoint x: 68, startPoint y: 29, endPoint x: 29, endPoint y: 27, distance: 39.6
click at [29, 27] on input "green" at bounding box center [70, 26] width 92 height 13
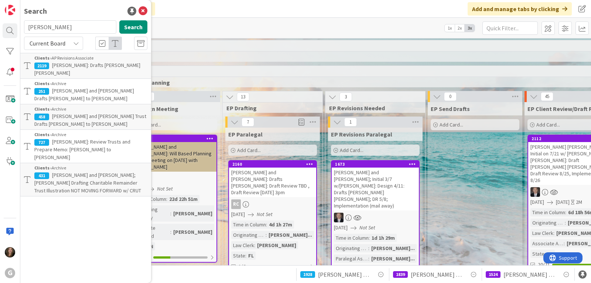
type input "[PERSON_NAME]"
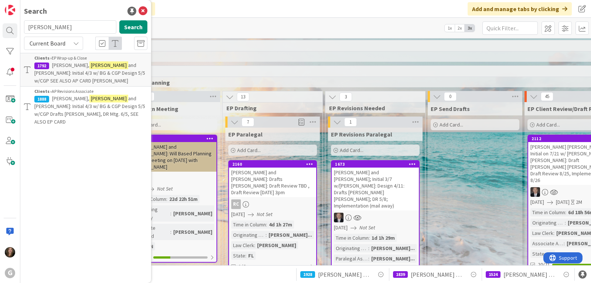
click at [95, 102] on p "[PERSON_NAME] and [PERSON_NAME]: Initial 4/3 w/ BG & CGP Design 5/5 w/CGP Draft…" at bounding box center [90, 110] width 113 height 31
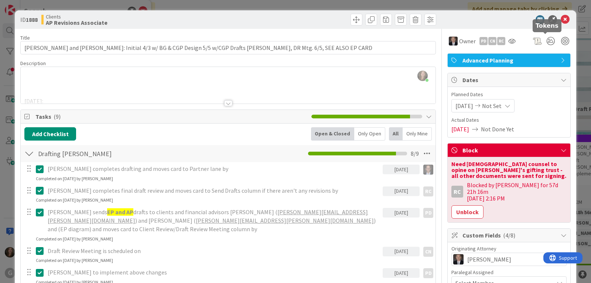
click at [561, 19] on icon at bounding box center [565, 19] width 9 height 9
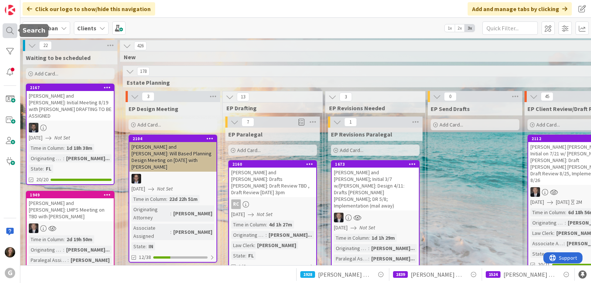
click at [7, 31] on div at bounding box center [10, 30] width 15 height 15
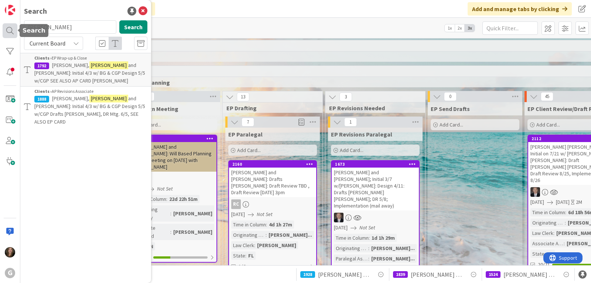
drag, startPoint x: 49, startPoint y: 28, endPoint x: 12, endPoint y: 26, distance: 37.0
click at [12, 26] on div "G Search [PERSON_NAME] Search Current Board Clients › EP Wrap-up & Close 1792 […" at bounding box center [10, 141] width 20 height 283
type input "avocado"
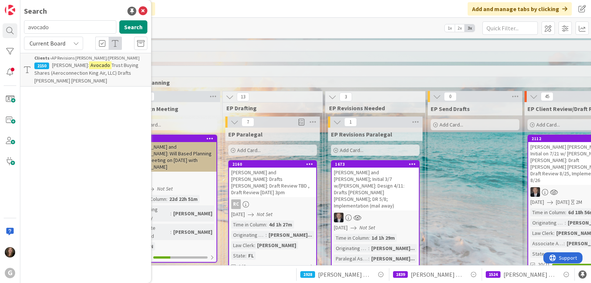
click at [48, 73] on span "Trust Buying Shares (Aeroconnection King Air, LLC) Drafts [PERSON_NAME] [PERSON…" at bounding box center [86, 73] width 104 height 22
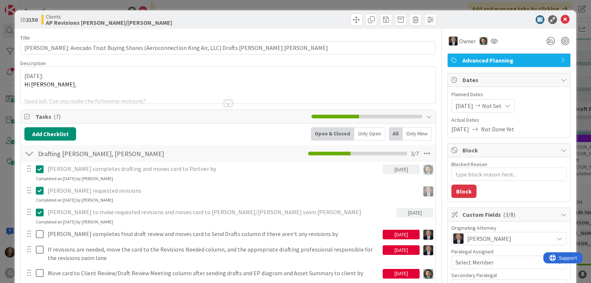
type textarea "x"
click at [224, 105] on div at bounding box center [228, 103] width 8 height 6
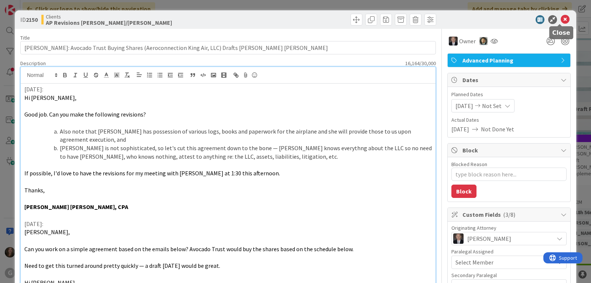
click at [561, 19] on icon at bounding box center [565, 19] width 9 height 9
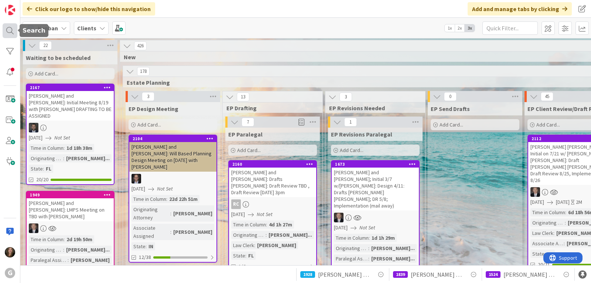
click at [10, 35] on div at bounding box center [10, 30] width 15 height 15
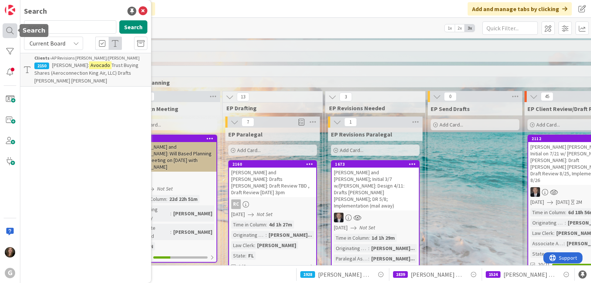
drag, startPoint x: 79, startPoint y: 29, endPoint x: 11, endPoint y: 29, distance: 68.0
click at [11, 29] on div "G Search avocado Search Current Board Clients › AP Revisions [PERSON_NAME]/Jona…" at bounding box center [10, 141] width 20 height 283
type input "[PERSON_NAME]"
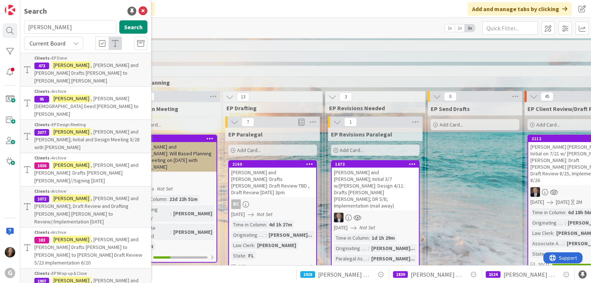
scroll to position [11, 0]
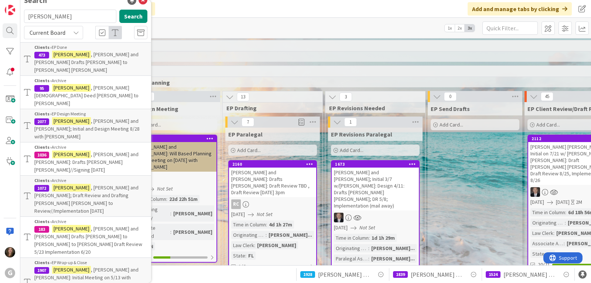
click at [86, 266] on span ", [PERSON_NAME] and [PERSON_NAME]: Initial Meeting on 5/13 with [PERSON_NAME]: …" at bounding box center [86, 285] width 104 height 38
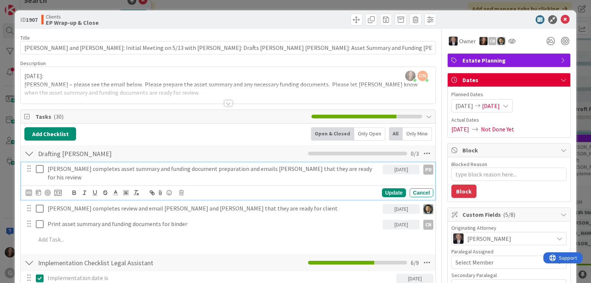
click at [40, 171] on icon at bounding box center [41, 168] width 11 height 9
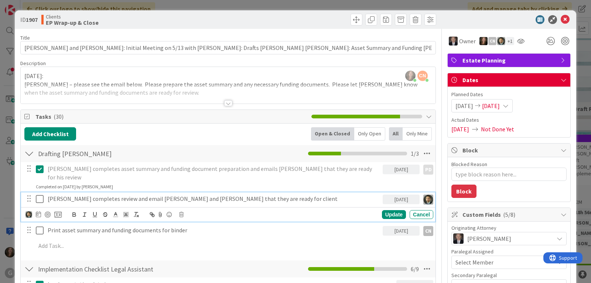
click at [40, 194] on icon at bounding box center [41, 198] width 11 height 9
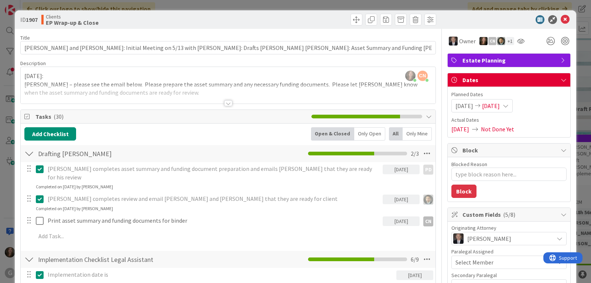
type textarea "x"
click at [393, 216] on div "[DATE]" at bounding box center [401, 221] width 37 height 10
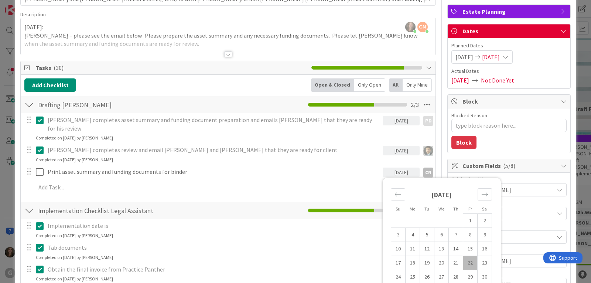
scroll to position [74, 0]
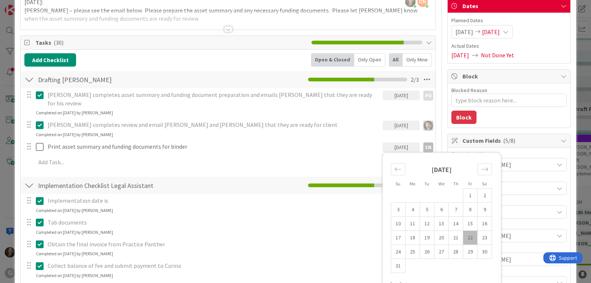
click at [467, 230] on td "22" at bounding box center [470, 237] width 14 height 14
type input "[DATE]"
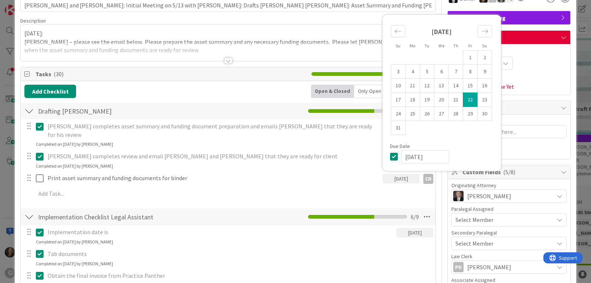
scroll to position [0, 0]
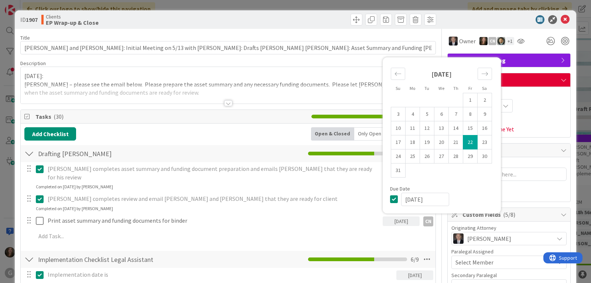
click at [25, 76] on div "[PERSON_NAME] just joined CN [PERSON_NAME] joined 3 hrs 50 m ago [DATE]: [PERSO…" at bounding box center [228, 85] width 415 height 37
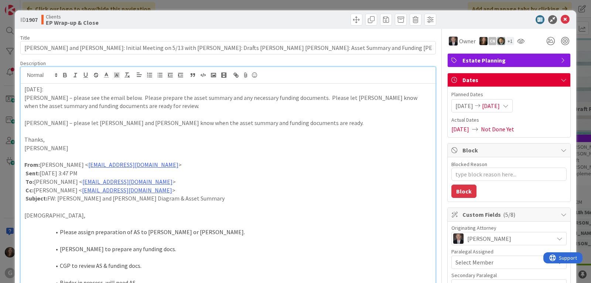
click at [50, 88] on p "[DATE]:" at bounding box center [227, 89] width 407 height 8
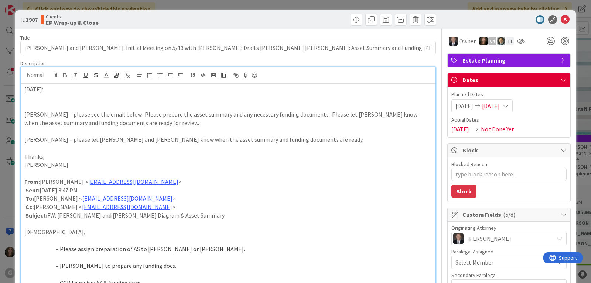
click at [41, 95] on p at bounding box center [227, 97] width 407 height 8
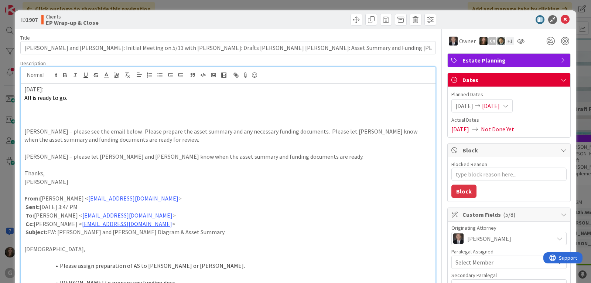
type textarea "x"
click at [562, 18] on icon at bounding box center [565, 19] width 9 height 9
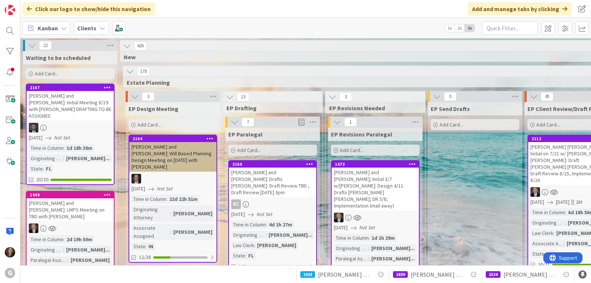
click at [79, 24] on b "Clients" at bounding box center [86, 27] width 19 height 7
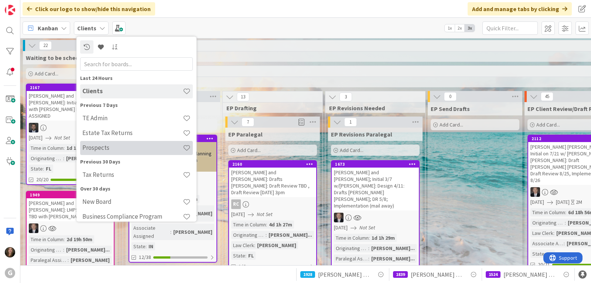
click at [88, 150] on h4 "Prospects" at bounding box center [132, 147] width 100 height 7
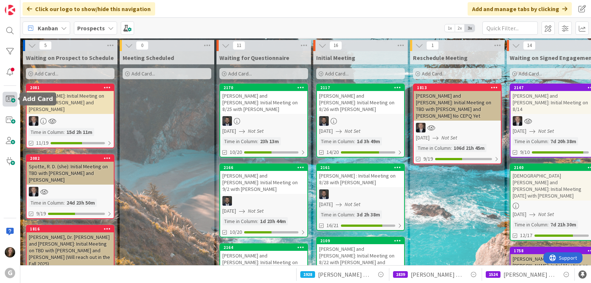
click at [11, 102] on span at bounding box center [10, 99] width 15 height 15
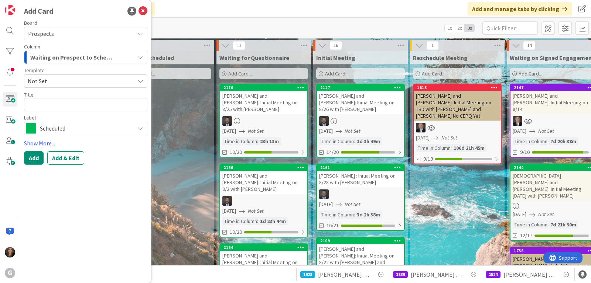
click at [144, 81] on span "Not Set" at bounding box center [85, 80] width 123 height 13
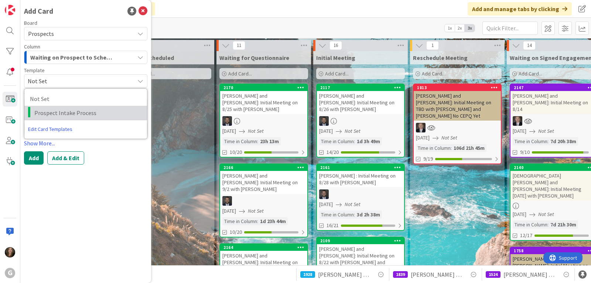
click at [81, 110] on span "Prospect Intake Process" at bounding box center [87, 113] width 107 height 10
type textarea "x"
type textarea "Prospect Intake Process"
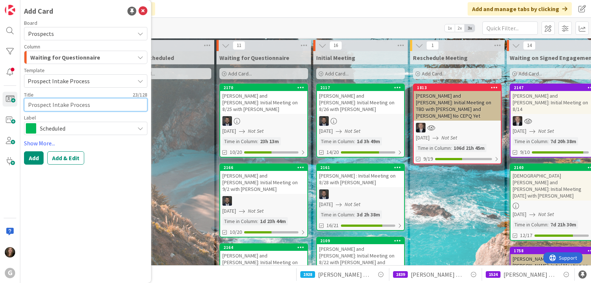
drag, startPoint x: 103, startPoint y: 107, endPoint x: 21, endPoint y: 105, distance: 82.0
click at [21, 107] on div "Add Card Board Prospects Column Waiting for Questionnaire Template Prospect Int…" at bounding box center [85, 141] width 131 height 283
type textarea "x"
type textarea "H"
type textarea "x"
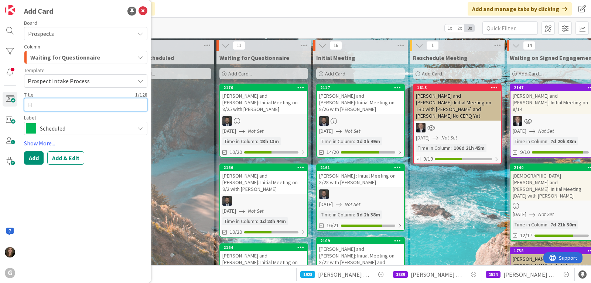
type textarea "Ha"
type textarea "x"
type textarea "Hav"
type textarea "x"
type textarea "Have"
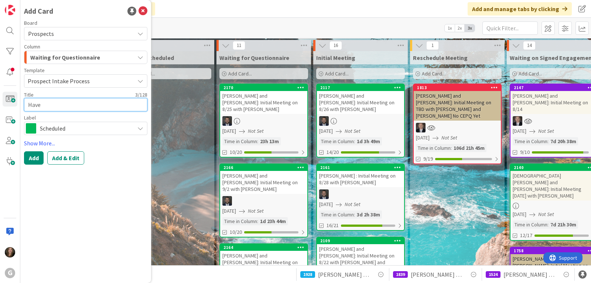
type textarea "x"
type textarea "[PERSON_NAME]"
type textarea "x"
type textarea "[PERSON_NAME]"
type textarea "x"
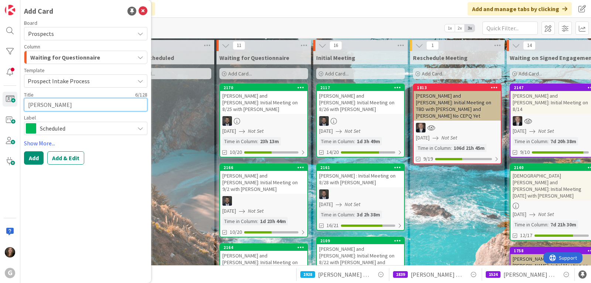
type textarea "Haverdi"
type textarea "x"
type textarea "Haverdin"
type textarea "x"
type textarea "[PERSON_NAME]"
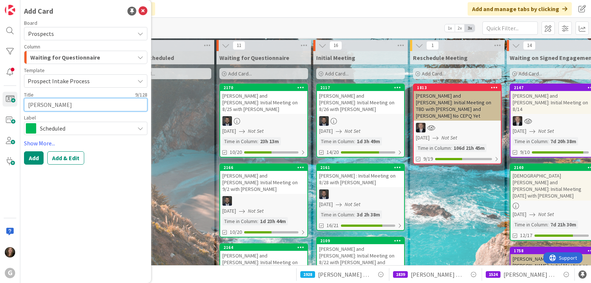
type textarea "x"
type textarea "[PERSON_NAME],"
type textarea "x"
type textarea "[PERSON_NAME],"
type textarea "x"
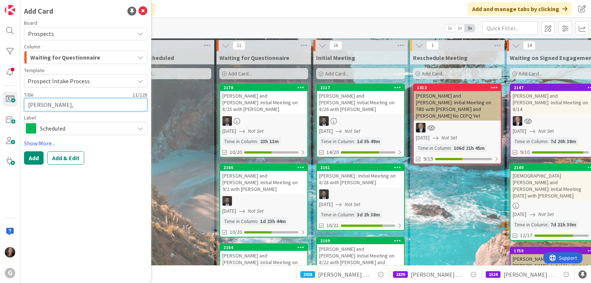
type textarea "[PERSON_NAME], M"
type textarea "x"
type textarea "[PERSON_NAME], Ma"
type textarea "x"
type textarea "[PERSON_NAME], Mat"
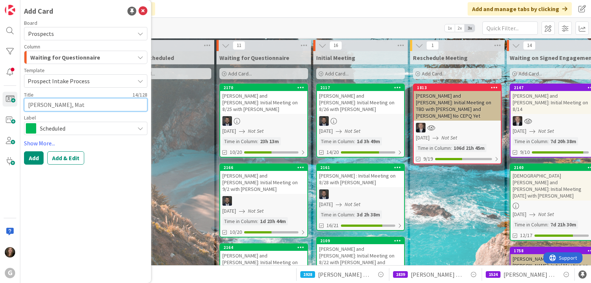
type textarea "x"
type textarea "[PERSON_NAME]"
type textarea "x"
type textarea "[PERSON_NAME]"
type textarea "x"
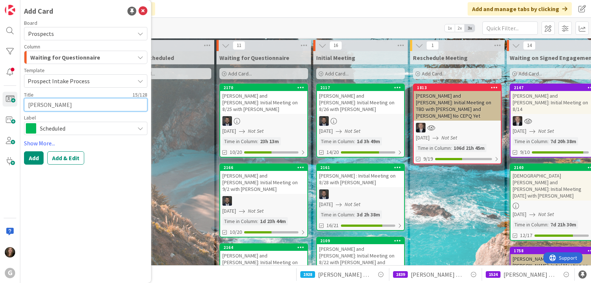
type textarea "[PERSON_NAME]"
type textarea "x"
type textarea "[PERSON_NAME] an"
type textarea "x"
type textarea "[PERSON_NAME] and"
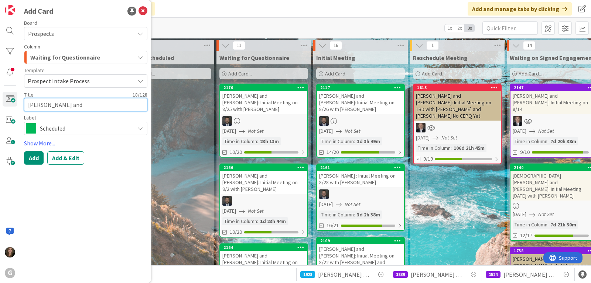
type textarea "x"
type textarea "[PERSON_NAME] and"
type textarea "x"
type textarea "[PERSON_NAME] and J"
type textarea "x"
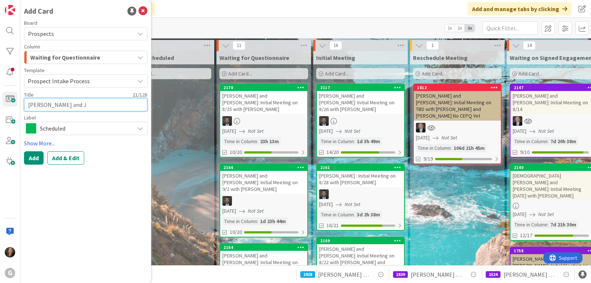
type textarea "[PERSON_NAME] and [PERSON_NAME]"
type textarea "x"
type textarea "[PERSON_NAME] and Jod"
type textarea "x"
type textarea "[PERSON_NAME] and [PERSON_NAME]"
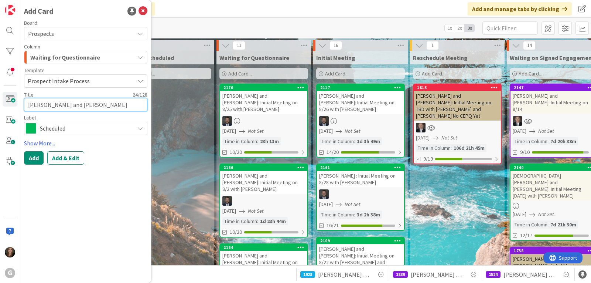
type textarea "x"
type textarea "[PERSON_NAME] and [PERSON_NAME]"
type textarea "x"
type textarea "[PERSON_NAME] and [PERSON_NAME]:"
type textarea "x"
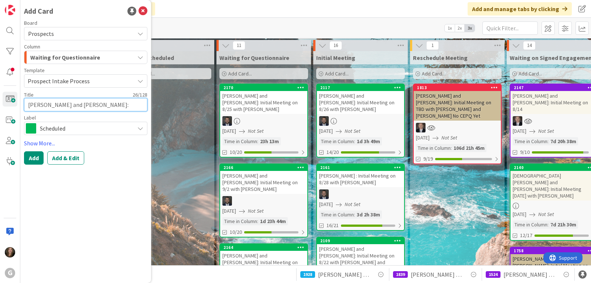
type textarea "[PERSON_NAME] and [PERSON_NAME]:"
type textarea "x"
type textarea "[PERSON_NAME] and [PERSON_NAME]: I"
type textarea "x"
type textarea "[PERSON_NAME] and [PERSON_NAME]: In"
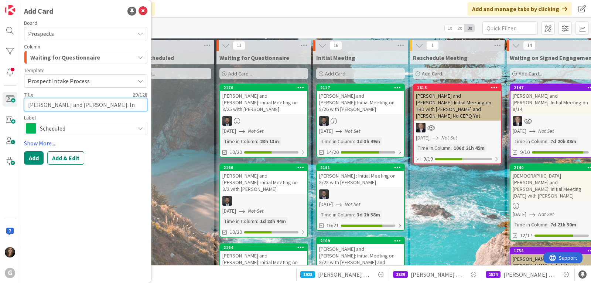
type textarea "x"
type textarea "[PERSON_NAME] and [PERSON_NAME]: Ini"
type textarea "x"
type textarea "[PERSON_NAME] and [PERSON_NAME]: Init"
type textarea "x"
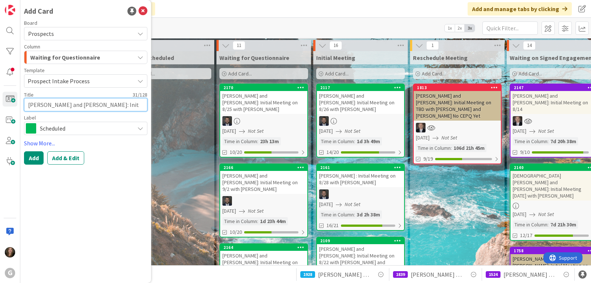
type textarea "[PERSON_NAME] and [PERSON_NAME]: Initi"
type textarea "x"
type textarea "[PERSON_NAME] and [PERSON_NAME]: Initia"
type textarea "x"
type textarea "[PERSON_NAME] and [PERSON_NAME]: Initial"
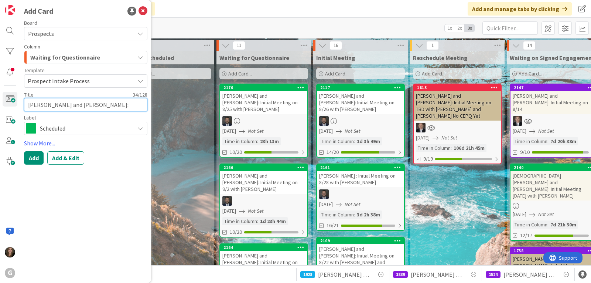
type textarea "x"
type textarea "[PERSON_NAME] and [PERSON_NAME]: Initial"
type textarea "x"
type textarea "[PERSON_NAME] and [PERSON_NAME]: Initial M"
type textarea "x"
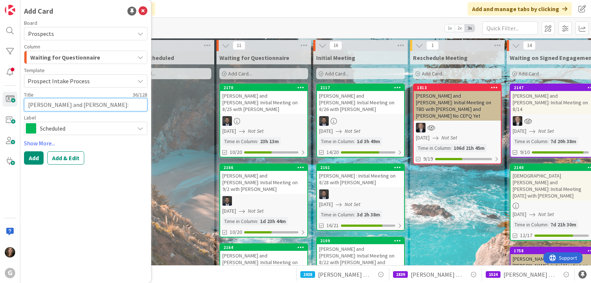
type textarea "[PERSON_NAME] and [PERSON_NAME]: Initial Me"
type textarea "x"
type textarea "[PERSON_NAME] and [PERSON_NAME]: Initial Mee"
type textarea "x"
type textarea "[PERSON_NAME] and [PERSON_NAME]: Initial Meet"
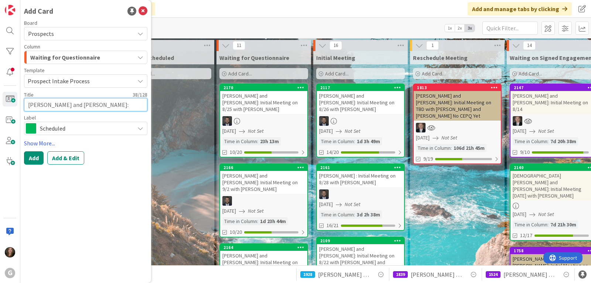
type textarea "x"
type textarea "[PERSON_NAME] and [PERSON_NAME]: Initial Meeti"
type textarea "x"
type textarea "[PERSON_NAME] and [PERSON_NAME]: Initial Meetin"
type textarea "x"
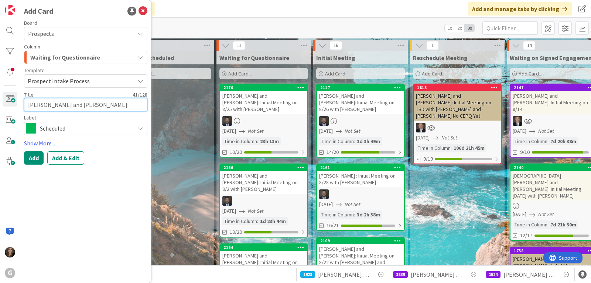
type textarea "[PERSON_NAME] and [PERSON_NAME]: Initial Meeting"
type textarea "x"
type textarea "[PERSON_NAME] and [PERSON_NAME]: Initial Meeting"
type textarea "x"
type textarea "[PERSON_NAME] and [PERSON_NAME]: Initial Meeting o"
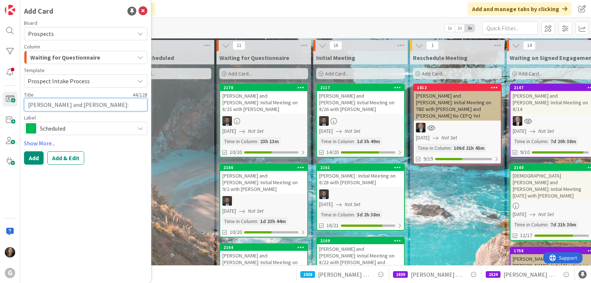
type textarea "x"
type textarea "[PERSON_NAME] and [PERSON_NAME]: Initial Meeting on"
type textarea "x"
type textarea "[PERSON_NAME] and [PERSON_NAME]: Initial Meeting on"
type textarea "x"
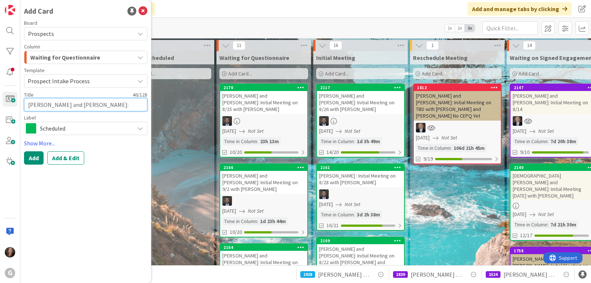
type textarea "[PERSON_NAME] and [PERSON_NAME]: Initial Meeting on 9"
type textarea "x"
type textarea "[PERSON_NAME] and [PERSON_NAME]: Initial Meeting on 9/"
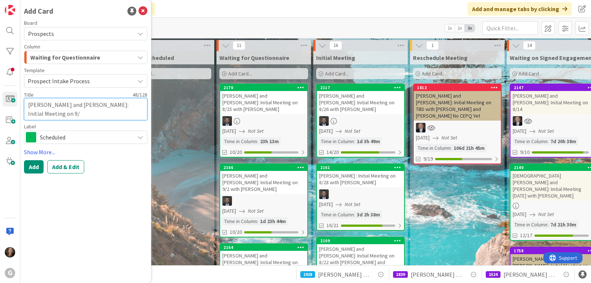
type textarea "x"
type textarea "[PERSON_NAME] and [PERSON_NAME]: Initial Meeting on 9/2"
type textarea "x"
type textarea "[PERSON_NAME] and [PERSON_NAME]: Initial Meeting on 9/2"
type textarea "x"
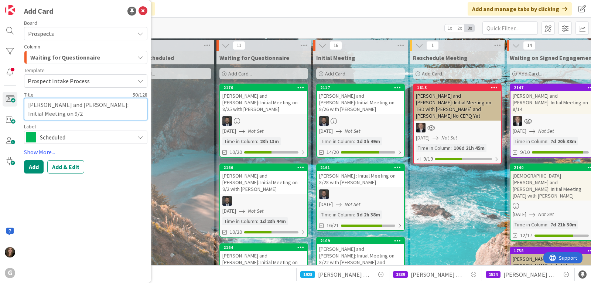
type textarea "[PERSON_NAME] and [PERSON_NAME]: Initial Meeting on 9/2 w"
type textarea "x"
type textarea "[PERSON_NAME] and [PERSON_NAME]: Initial Meeting on 9/2 wi"
type textarea "x"
type textarea "[PERSON_NAME] and [PERSON_NAME]: Initial Meeting on 9/2 wit"
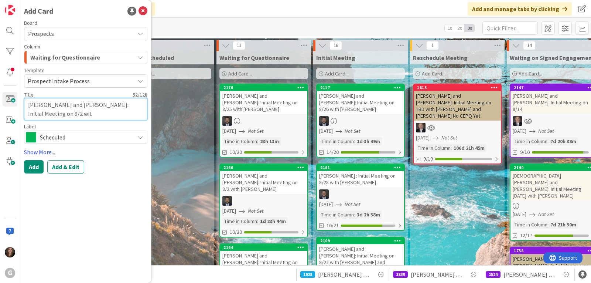
type textarea "x"
type textarea "[PERSON_NAME] and [PERSON_NAME]: Initial Meeting on 9/2 with"
type textarea "x"
type textarea "[PERSON_NAME] and [PERSON_NAME]: Initial Meeting on 9/2 with"
type textarea "x"
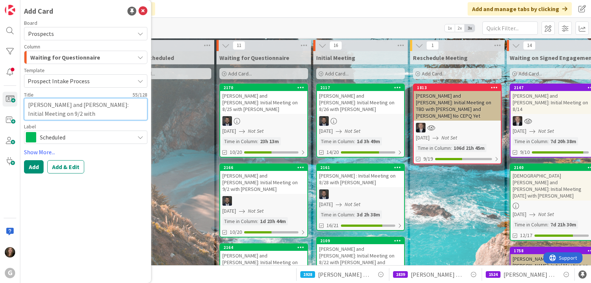
type textarea "[PERSON_NAME] and [PERSON_NAME]: Initial Meeting on 9/2 with B"
type textarea "x"
type textarea "[PERSON_NAME] and [PERSON_NAME]: Initial Meeting on 9/2 with Br"
type textarea "x"
type textarea "[PERSON_NAME] and [PERSON_NAME]: Initial Meeting on 9/2 with Bra"
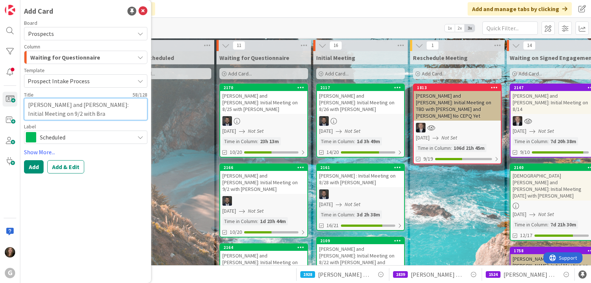
type textarea "x"
type textarea "[PERSON_NAME] and [PERSON_NAME]: Initial Meeting on 9/2 with [PERSON_NAME]"
type textarea "x"
type textarea "[PERSON_NAME] and [PERSON_NAME]: Initial Meeting on 9/2 with [PERSON_NAME]"
type textarea "x"
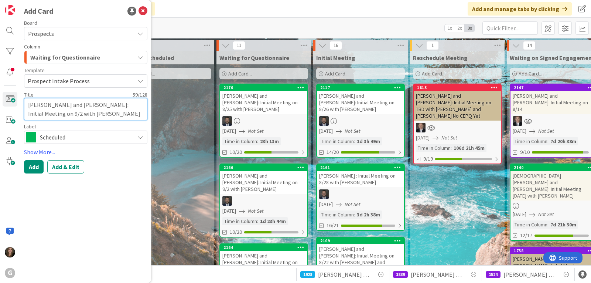
type textarea "[PERSON_NAME] and [PERSON_NAME]: Initial Meeting on 9/2 with [PERSON_NAME]"
type textarea "x"
type textarea "[PERSON_NAME] and [PERSON_NAME]: Initial Meeting on 9/2 with [PERSON_NAME]"
type textarea "x"
type textarea "[PERSON_NAME] and [PERSON_NAME]: Initial Meeting on 9/2 with [PERSON_NAME] and"
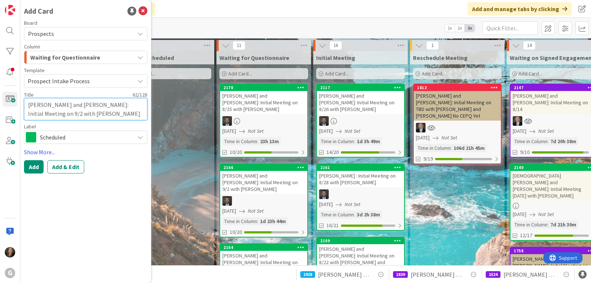
type textarea "x"
type textarea "[PERSON_NAME] and [PERSON_NAME]: Initial Meeting on 9/2 with [PERSON_NAME] and"
type textarea "x"
type textarea "[PERSON_NAME] and [PERSON_NAME]: Initial Meeting on 9/2 with [PERSON_NAME] and C"
type textarea "x"
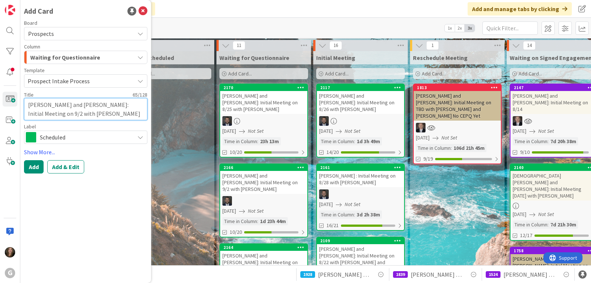
type textarea "[PERSON_NAME] and [PERSON_NAME]: Initial Meeting on 9/2 with [PERSON_NAME] and …"
type textarea "x"
type textarea "[PERSON_NAME] and [PERSON_NAME]: Initial Meeting on 9/2 with [PERSON_NAME] and …"
type textarea "x"
type textarea "[PERSON_NAME] and [PERSON_NAME]: Initial Meeting on 9/2 with [PERSON_NAME] and …"
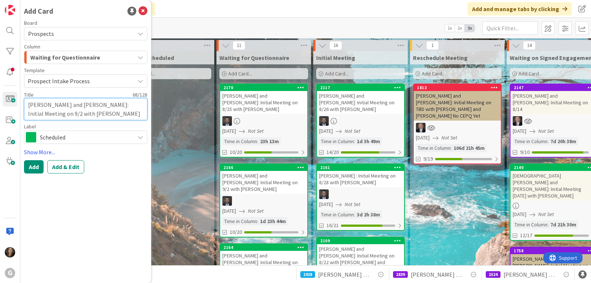
type textarea "x"
type textarea "[PERSON_NAME] and [PERSON_NAME]: Initial Meeting on 9/2 with [PERSON_NAME] and …"
click at [65, 164] on button "Add & Edit" at bounding box center [65, 166] width 37 height 13
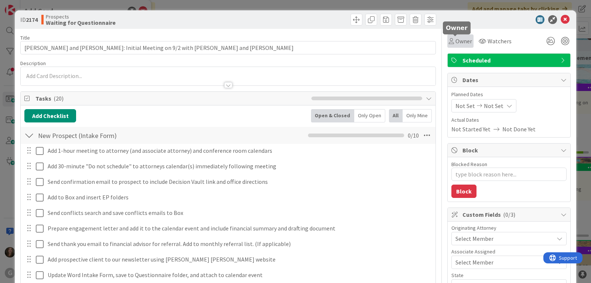
click at [457, 43] on span "Owner" at bounding box center [463, 41] width 17 height 9
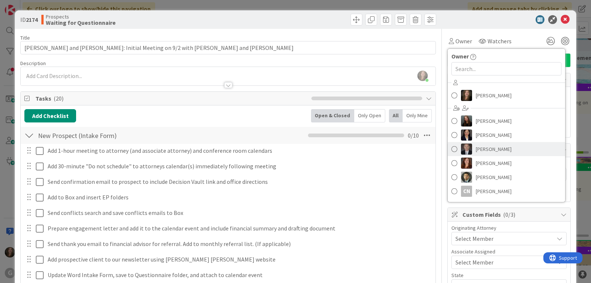
click at [461, 150] on img at bounding box center [466, 148] width 11 height 11
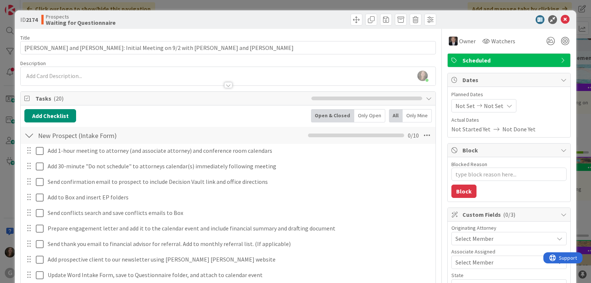
type textarea "x"
click at [462, 105] on span "Not Set" at bounding box center [465, 105] width 20 height 9
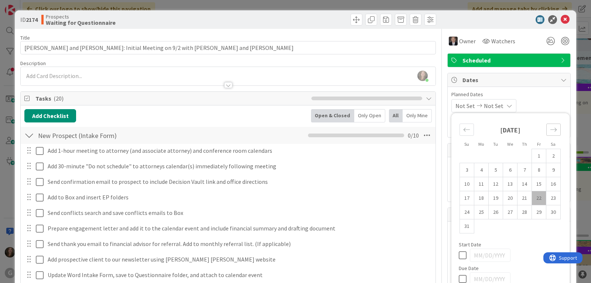
click at [550, 126] on icon "Move forward to switch to the next month." at bounding box center [553, 129] width 7 height 7
click at [489, 154] on td "2" at bounding box center [496, 156] width 14 height 14
type input "[DATE]"
click at [535, 89] on div "Planned Dates [DATE] Not Set Su Mo Tu We Th Fr Sa [DATE] 1 2 3 4 5 6 7 8 9 10 1…" at bounding box center [509, 112] width 123 height 50
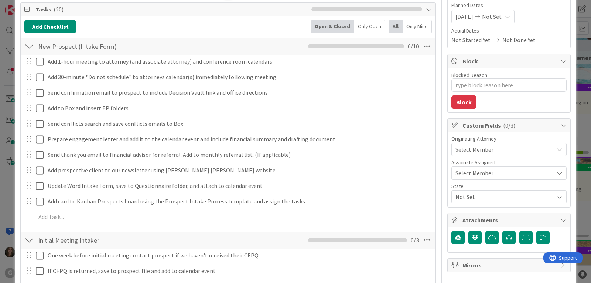
scroll to position [111, 0]
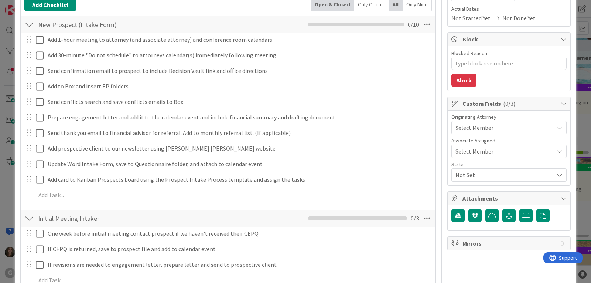
click at [470, 123] on span "Select Member" at bounding box center [474, 127] width 38 height 9
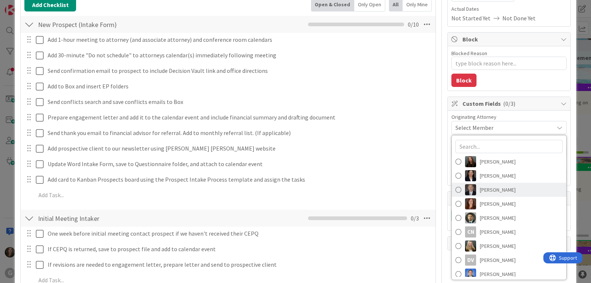
click at [456, 188] on link "[PERSON_NAME]" at bounding box center [509, 189] width 114 height 14
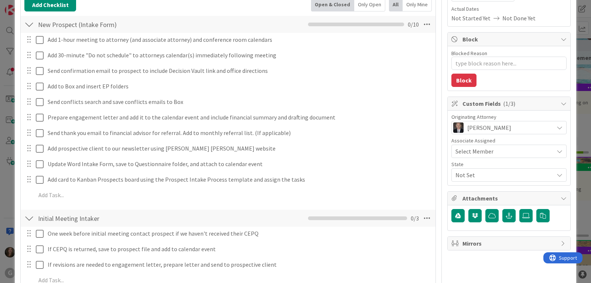
click at [461, 152] on span "Select Member" at bounding box center [474, 151] width 38 height 9
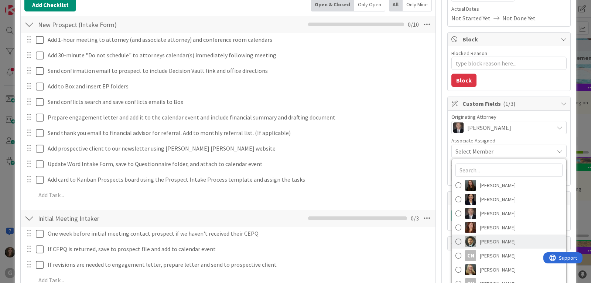
click at [465, 238] on img at bounding box center [470, 241] width 11 height 11
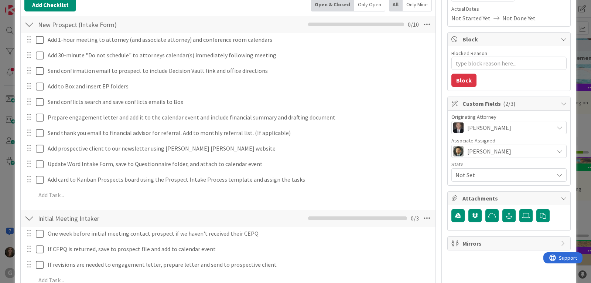
click at [467, 172] on span "Not Set" at bounding box center [504, 174] width 98 height 9
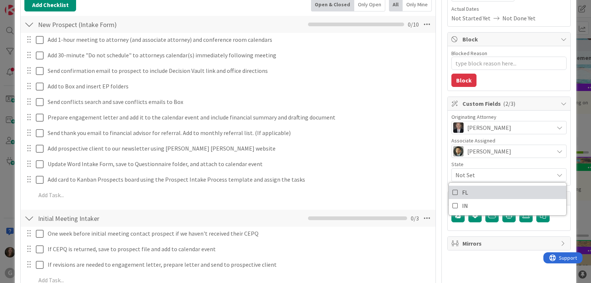
click at [462, 190] on span "FL" at bounding box center [465, 192] width 6 height 11
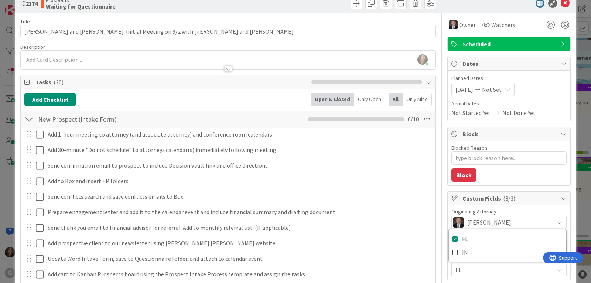
scroll to position [0, 0]
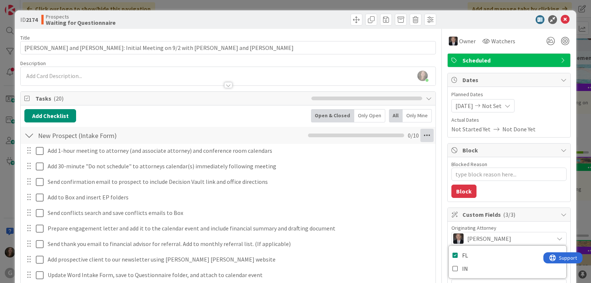
click at [420, 134] on icon at bounding box center [426, 135] width 13 height 13
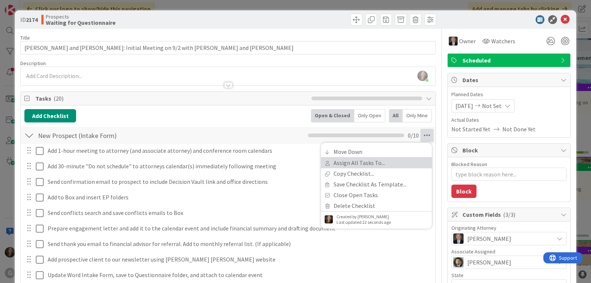
click at [380, 161] on link "Assign All Tasks To..." at bounding box center [376, 162] width 111 height 11
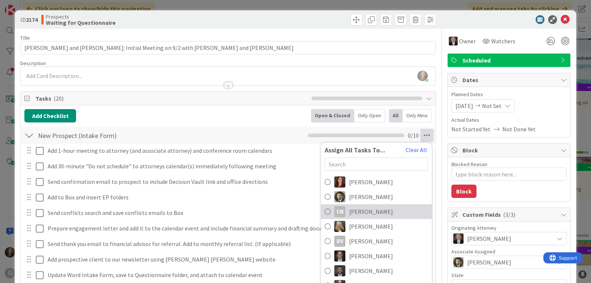
scroll to position [111, 0]
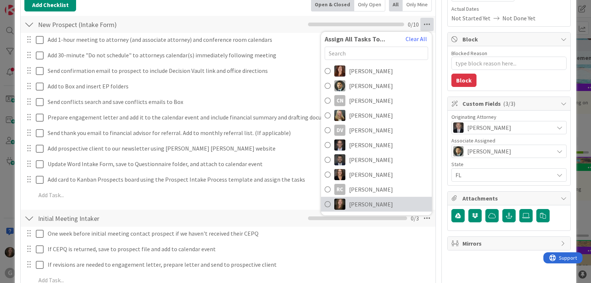
click at [349, 207] on span "[PERSON_NAME]" at bounding box center [371, 203] width 44 height 9
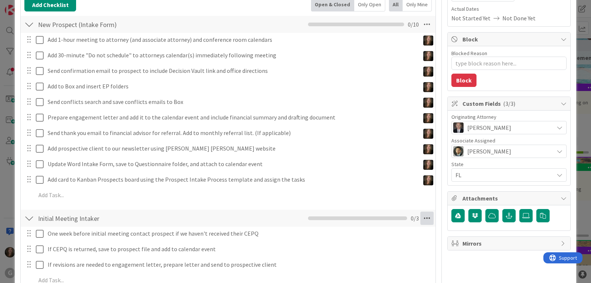
click at [422, 214] on icon at bounding box center [426, 217] width 13 height 13
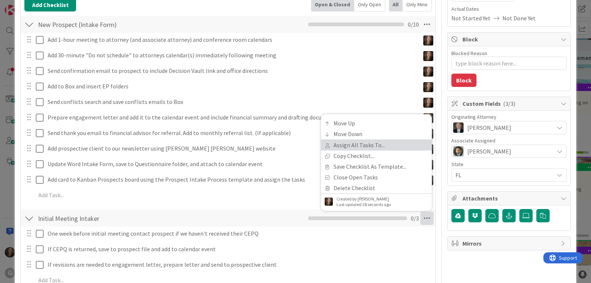
click at [354, 141] on link "Assign All Tasks To..." at bounding box center [376, 145] width 111 height 11
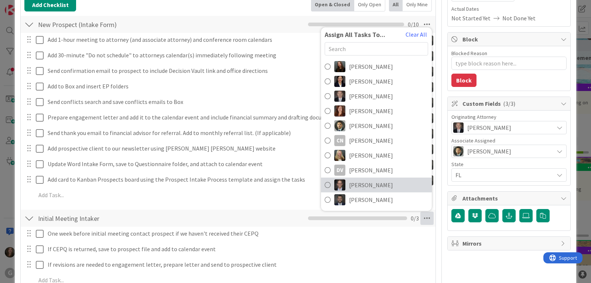
scroll to position [44, 0]
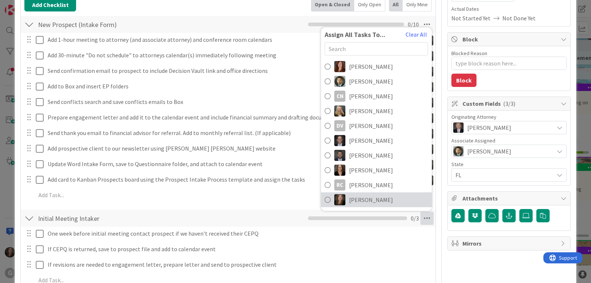
click at [342, 199] on link "[PERSON_NAME]" at bounding box center [376, 199] width 111 height 15
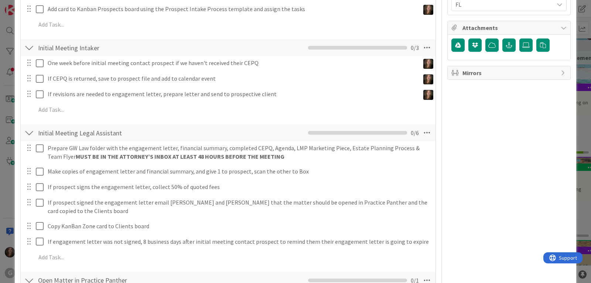
scroll to position [295, 0]
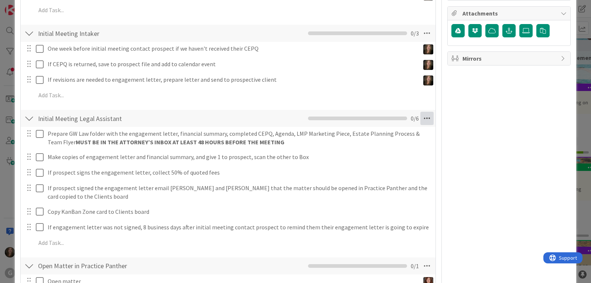
click at [423, 119] on icon at bounding box center [426, 118] width 13 height 13
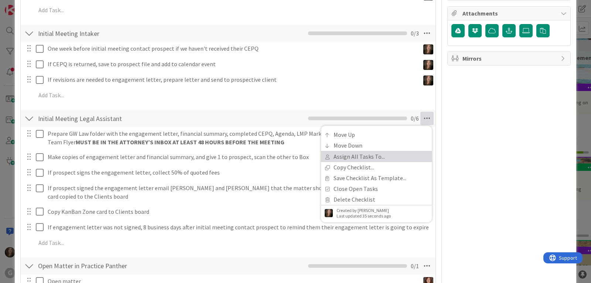
click at [377, 155] on link "Assign All Tasks To..." at bounding box center [376, 156] width 111 height 11
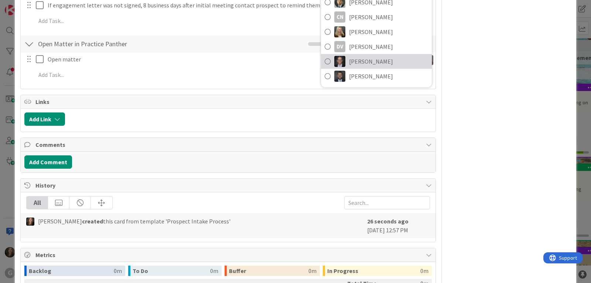
scroll to position [44, 0]
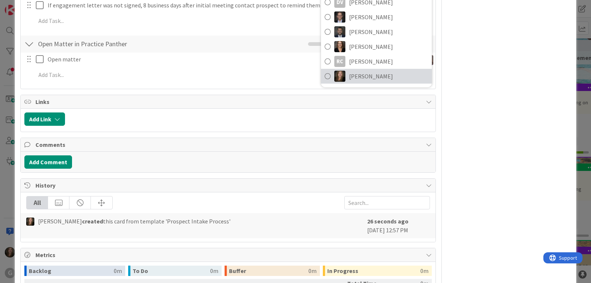
click at [366, 74] on span "[PERSON_NAME]" at bounding box center [371, 76] width 44 height 9
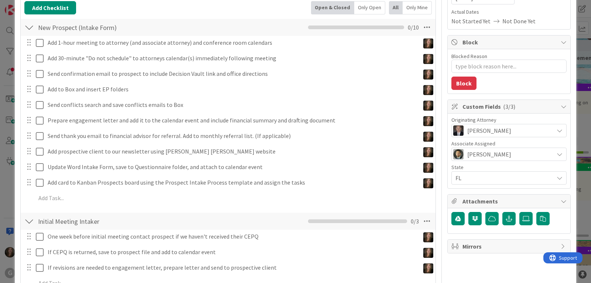
scroll to position [86, 0]
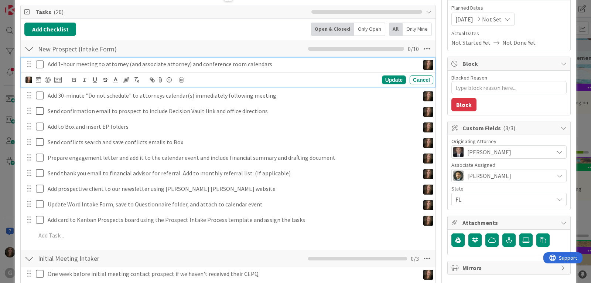
click at [38, 64] on icon at bounding box center [41, 64] width 11 height 9
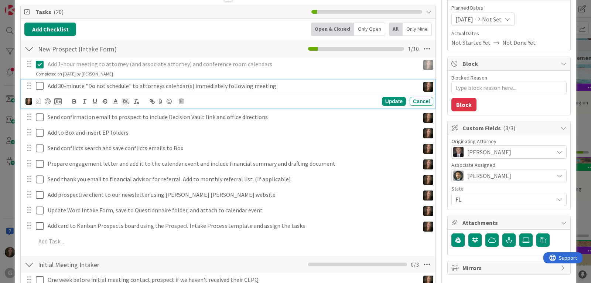
click at [39, 86] on icon at bounding box center [41, 85] width 11 height 9
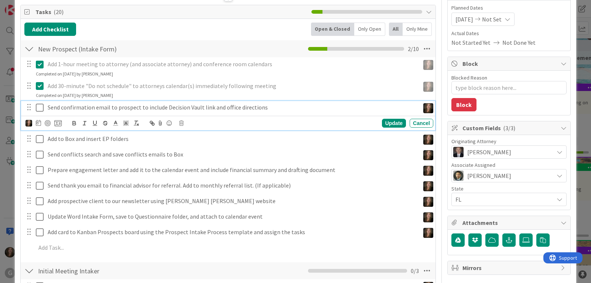
click at [39, 106] on icon at bounding box center [41, 107] width 11 height 9
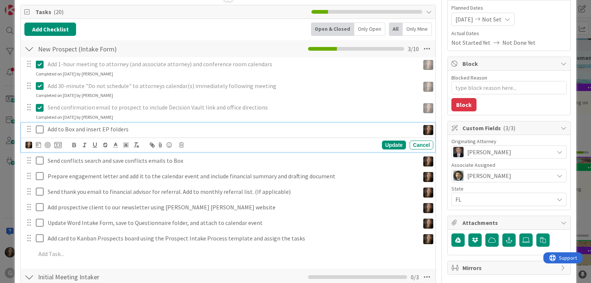
click at [39, 129] on icon at bounding box center [41, 129] width 11 height 9
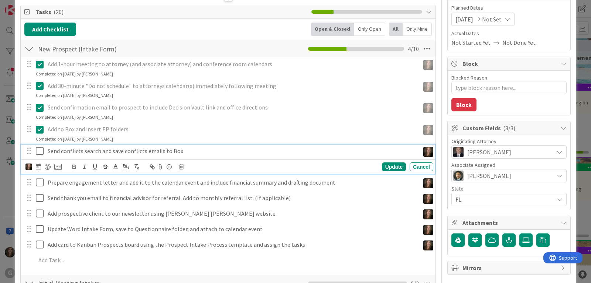
click at [39, 153] on icon at bounding box center [41, 150] width 11 height 9
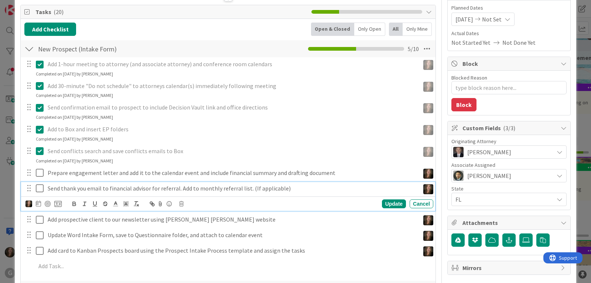
click at [157, 189] on p "Send thank you email to financial advisor for referral. Add to monthly referral…" at bounding box center [232, 188] width 369 height 8
click at [182, 205] on icon at bounding box center [181, 203] width 4 height 5
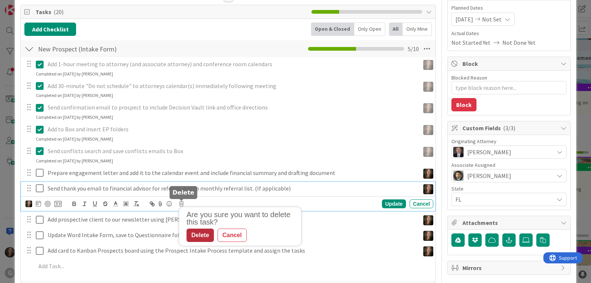
click at [195, 237] on div "Delete" at bounding box center [200, 234] width 27 height 13
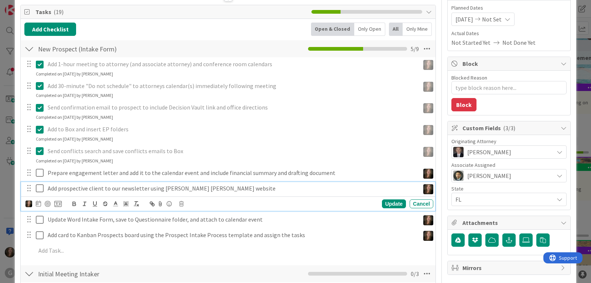
click at [41, 190] on icon at bounding box center [41, 188] width 11 height 9
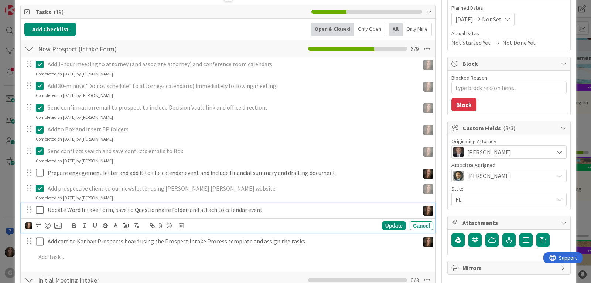
click at [41, 207] on icon at bounding box center [41, 209] width 11 height 9
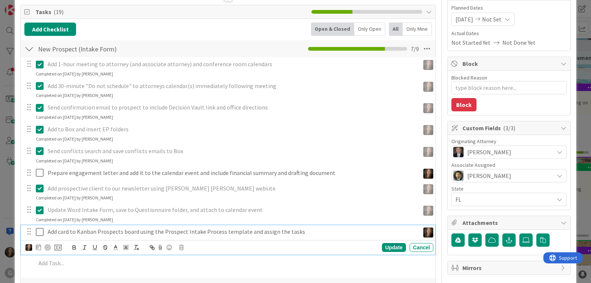
click at [41, 233] on icon at bounding box center [41, 231] width 11 height 9
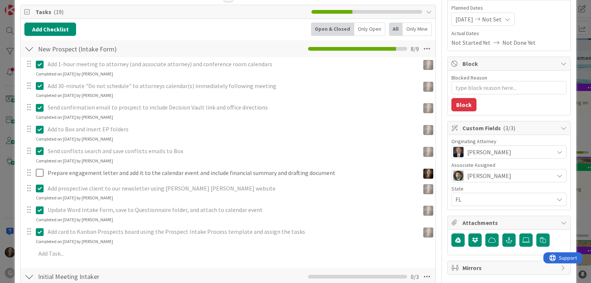
type textarea "x"
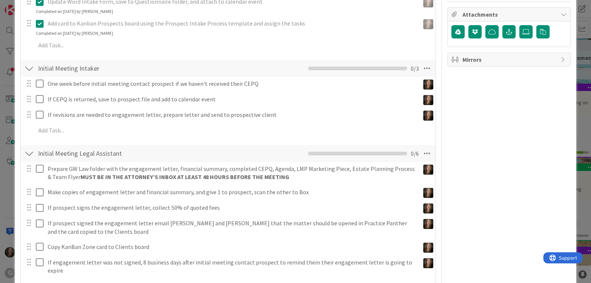
scroll to position [295, 0]
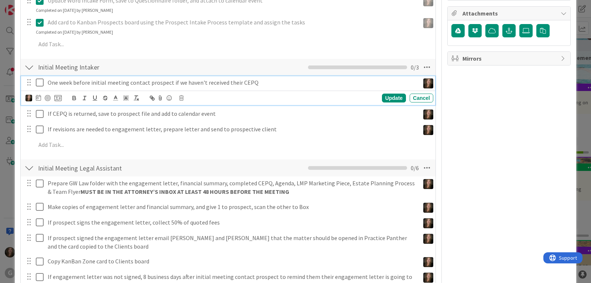
click at [117, 84] on p "One week before initial meeting contact prospect if we haven't received their C…" at bounding box center [232, 82] width 369 height 8
click at [39, 96] on icon at bounding box center [38, 98] width 5 height 6
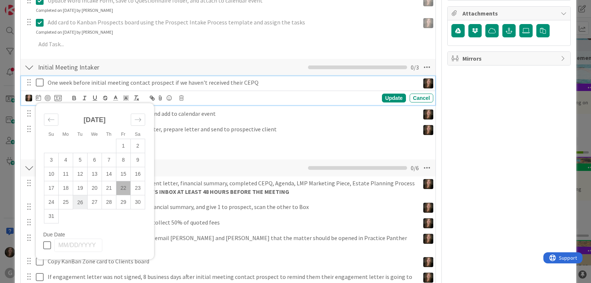
click at [79, 201] on td "26" at bounding box center [80, 202] width 14 height 14
type input "[DATE]"
click at [384, 99] on div "Update" at bounding box center [394, 97] width 24 height 9
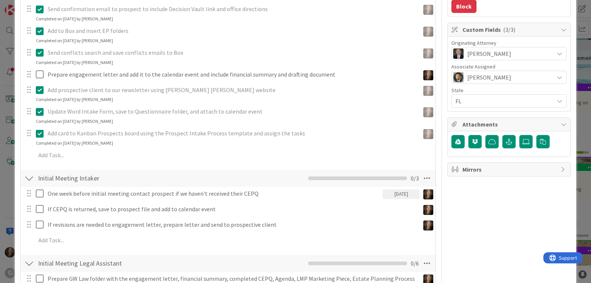
scroll to position [0, 0]
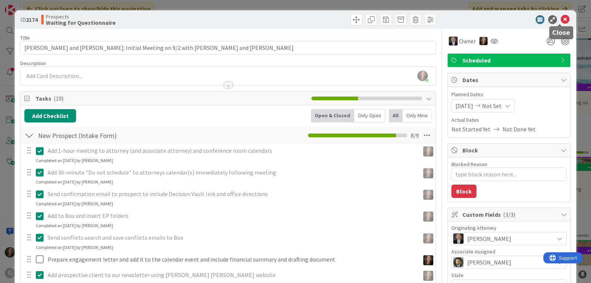
click at [561, 18] on icon at bounding box center [565, 19] width 9 height 9
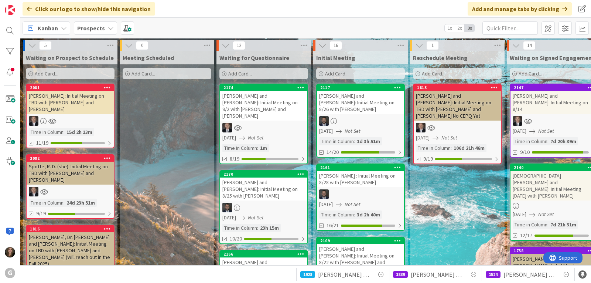
click at [383, 244] on div "[PERSON_NAME] and [PERSON_NAME]: Initial Meeting on 8/22 with [PERSON_NAME] and…" at bounding box center [360, 259] width 87 height 30
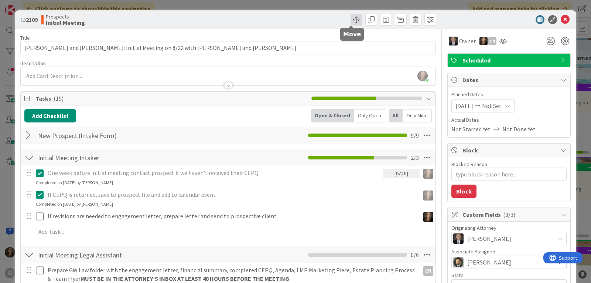
click at [351, 20] on span at bounding box center [357, 20] width 12 height 12
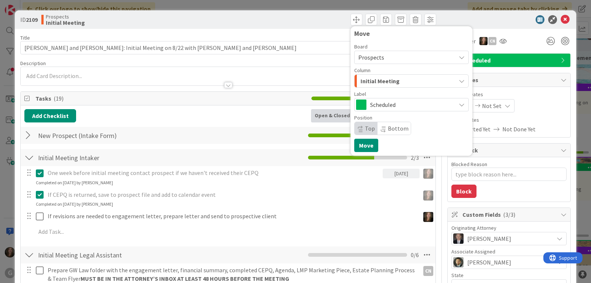
click at [433, 81] on div "Initial Meeting" at bounding box center [407, 81] width 97 height 12
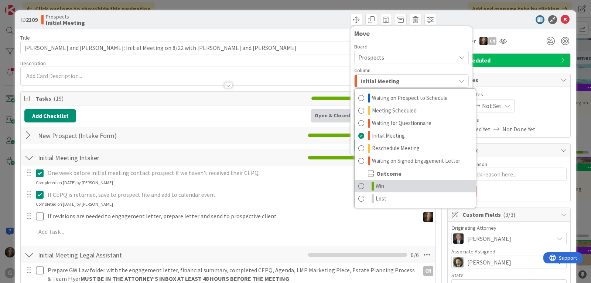
click at [383, 189] on link "Win" at bounding box center [415, 186] width 121 height 13
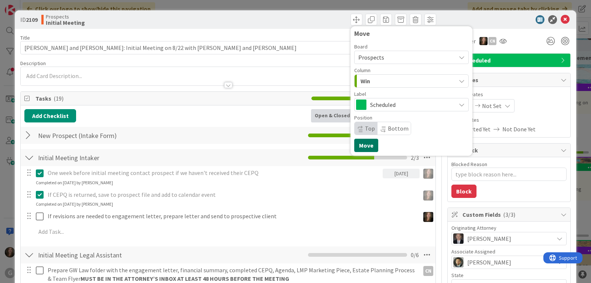
click at [360, 146] on button "Move" at bounding box center [366, 145] width 24 height 13
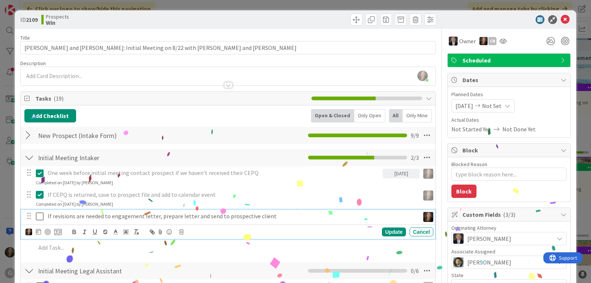
click at [205, 215] on p "If revisions are needed to engagement letter, prepare letter and send to prospe…" at bounding box center [232, 216] width 369 height 8
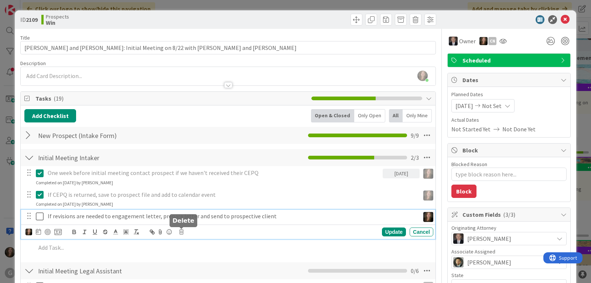
click at [180, 231] on icon at bounding box center [181, 231] width 4 height 5
click at [202, 263] on div "Delete" at bounding box center [200, 262] width 27 height 13
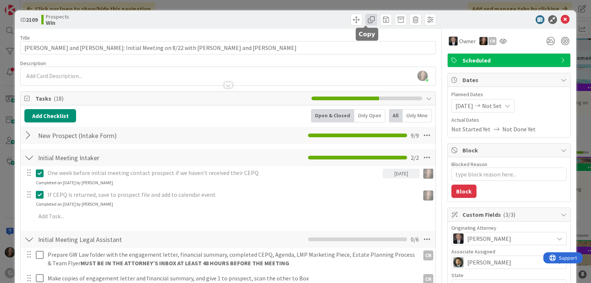
click at [368, 17] on span at bounding box center [371, 20] width 12 height 12
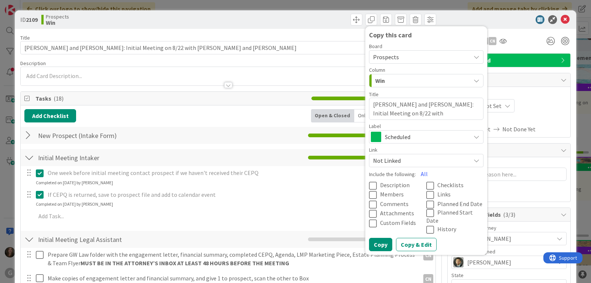
click at [440, 59] on span "Prospects" at bounding box center [420, 57] width 94 height 10
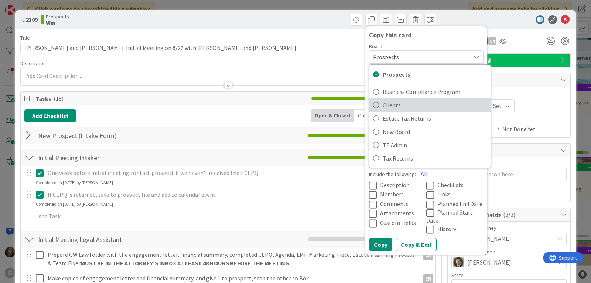
click at [409, 104] on span "Clients" at bounding box center [435, 104] width 104 height 11
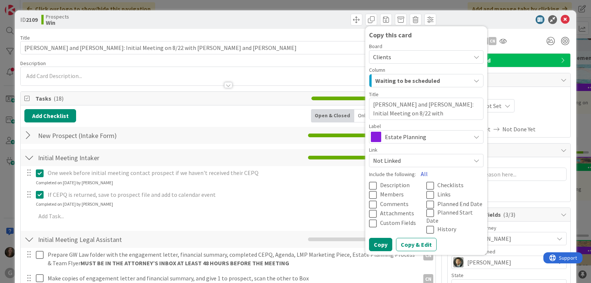
click at [419, 177] on button "All" at bounding box center [424, 173] width 17 height 13
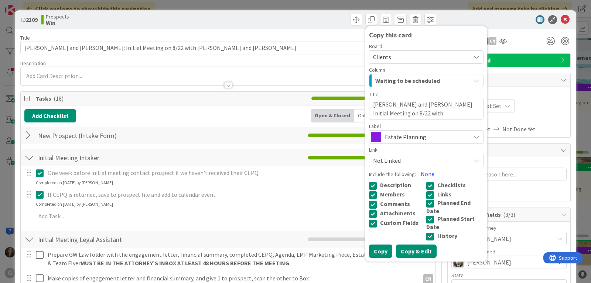
click at [413, 245] on button "Copy & Edit" at bounding box center [416, 250] width 41 height 13
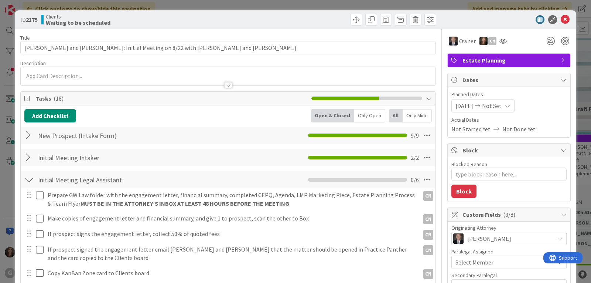
type textarea "x"
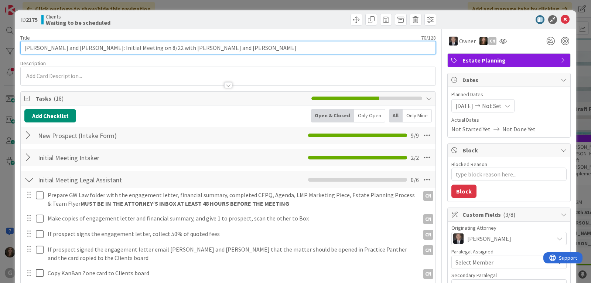
click at [210, 48] on input "[PERSON_NAME] and [PERSON_NAME]: Initial Meeting on 8/22 with [PERSON_NAME] and…" at bounding box center [228, 47] width 416 height 13
type input "[PERSON_NAME] and [PERSON_NAME]: Initial Meeting on 8/22 with [PERSON_NAME] and…"
type textarea "x"
type input "[PERSON_NAME] and [PERSON_NAME]: Initial Meeting on 8/22 with [PERSON_NAME] and…"
type textarea "x"
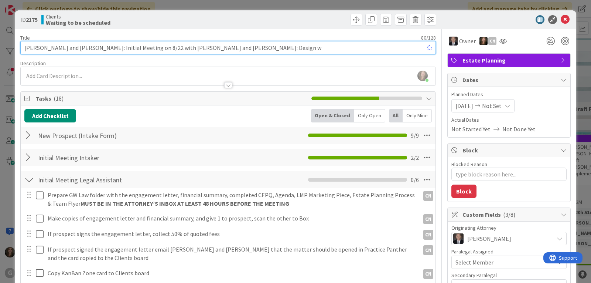
type input "[PERSON_NAME] and [PERSON_NAME]: Initial Meeting on 8/22 with [PERSON_NAME] and…"
type textarea "x"
type input "[PERSON_NAME] and [PERSON_NAME]: Initial Meeting on 8/22 with [PERSON_NAME] and…"
type textarea "x"
type input "[PERSON_NAME] and [PERSON_NAME]: Initial Meeting on 8/22 with [PERSON_NAME] and…"
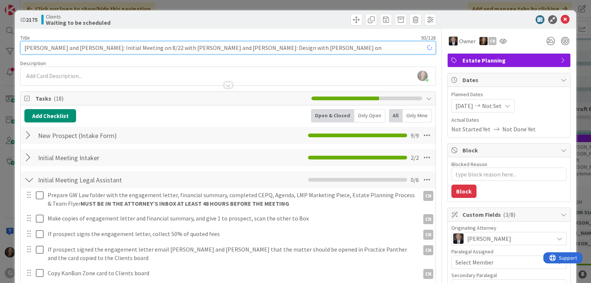
type textarea "x"
type input "[PERSON_NAME] and [PERSON_NAME]: Initial Meeting on 8/22 with [PERSON_NAME] and…"
type textarea "x"
type input "[PERSON_NAME] and [PERSON_NAME]: Initial Meeting on 8/22 with [PERSON_NAME] and…"
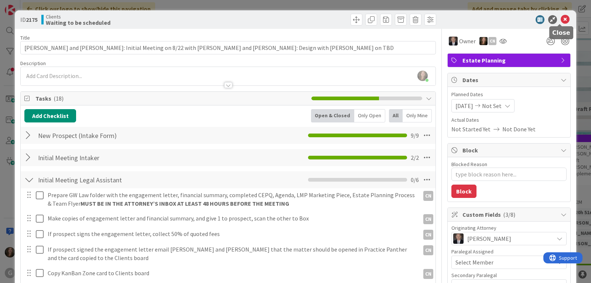
click at [561, 17] on icon at bounding box center [565, 19] width 9 height 9
